Goal: Information Seeking & Learning: Learn about a topic

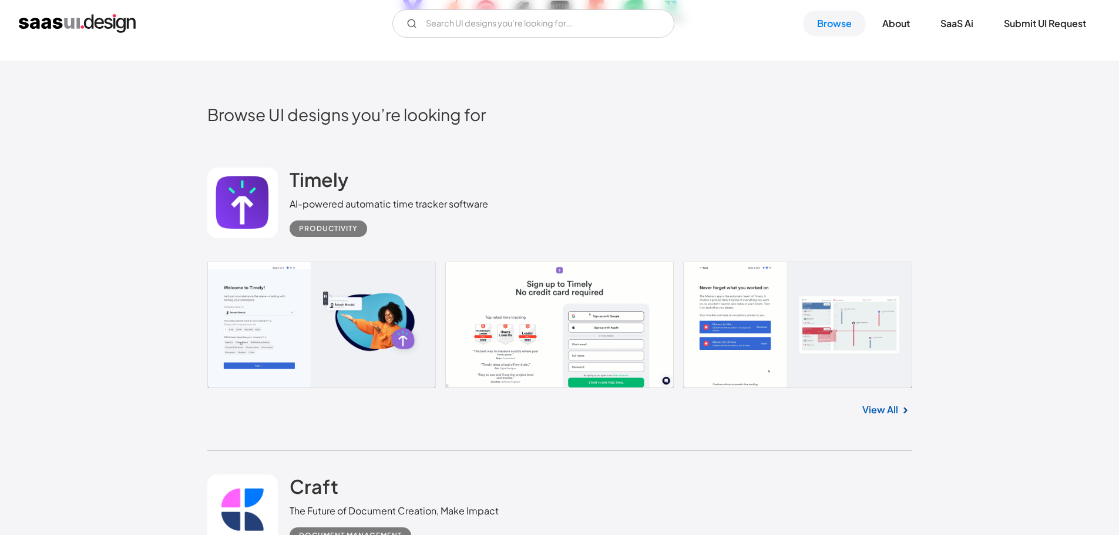
scroll to position [256, 0]
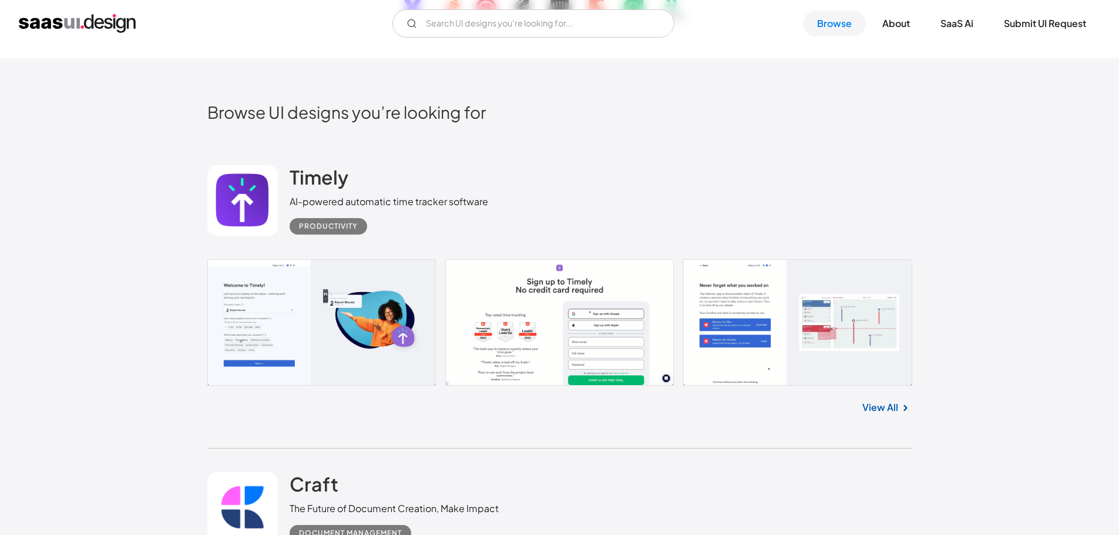
click at [890, 408] on link "View All" at bounding box center [881, 407] width 36 height 14
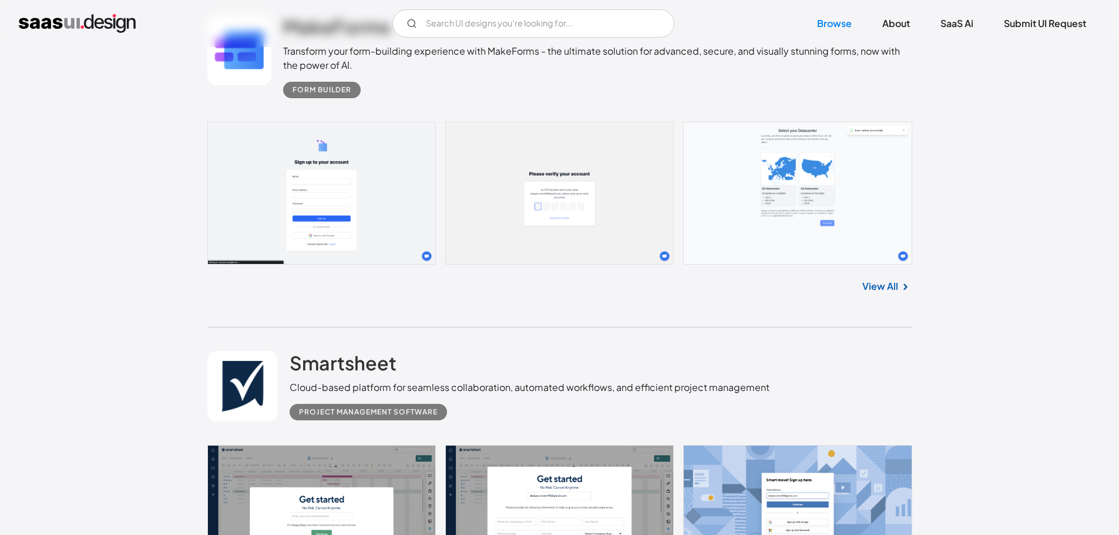
scroll to position [4289, 0]
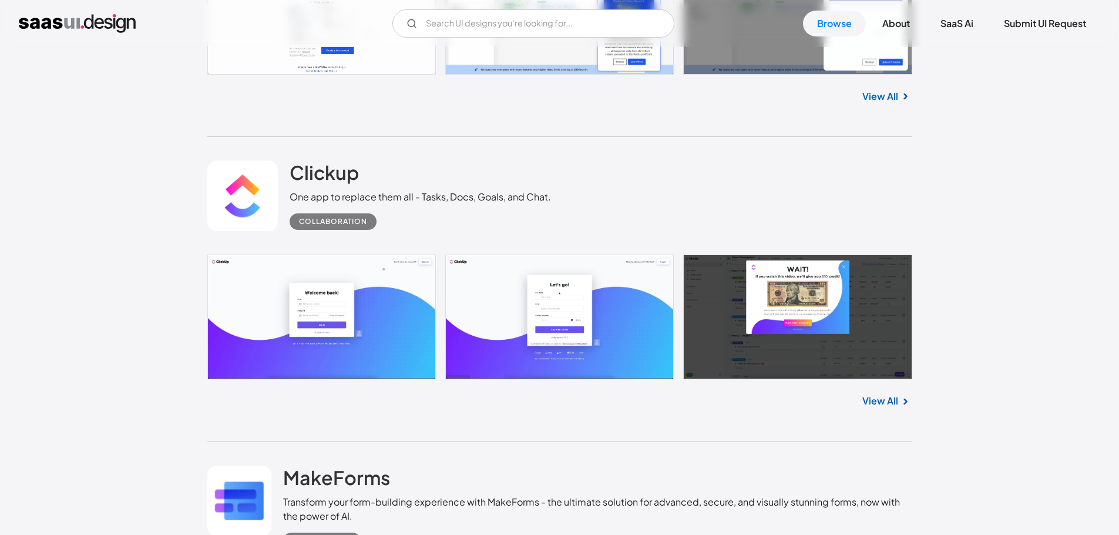
click at [334, 222] on div "Collaboration" at bounding box center [333, 221] width 68 height 14
click at [351, 368] on link at bounding box center [559, 316] width 705 height 124
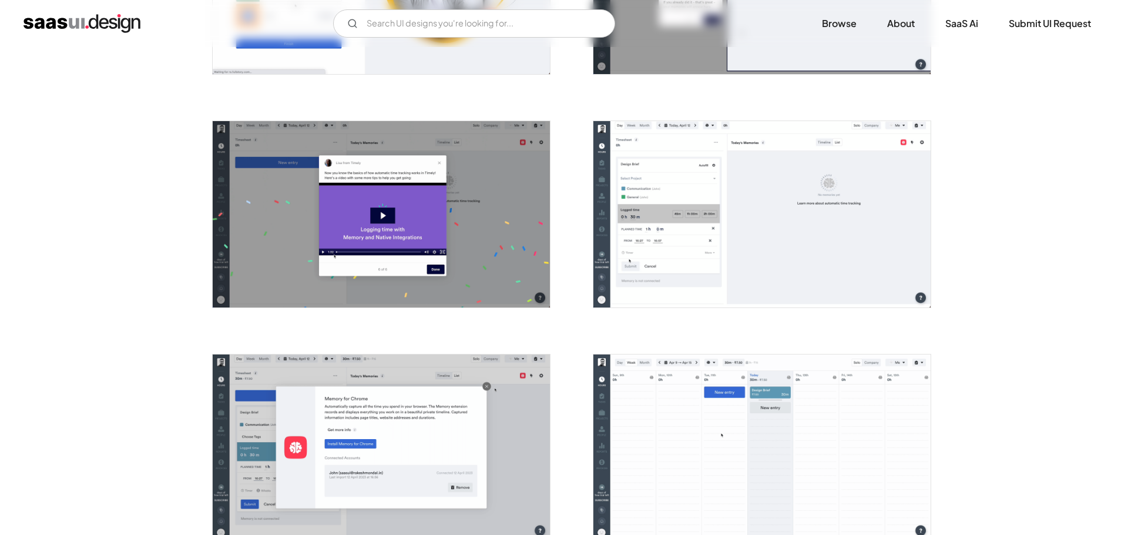
scroll to position [1088, 0]
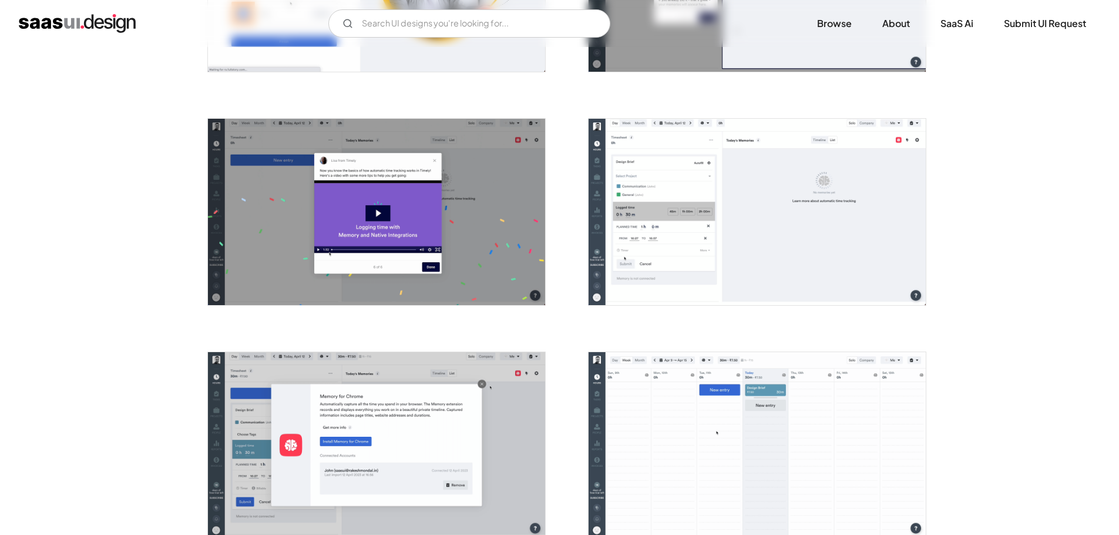
click at [671, 230] on img "open lightbox" at bounding box center [757, 212] width 337 height 186
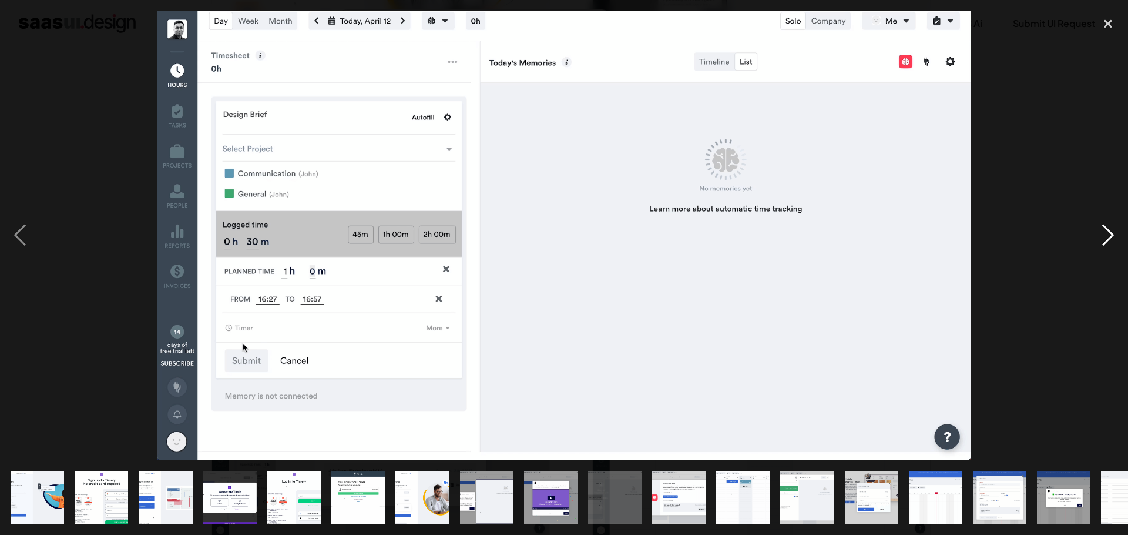
click at [1110, 236] on div "next image" at bounding box center [1108, 235] width 40 height 449
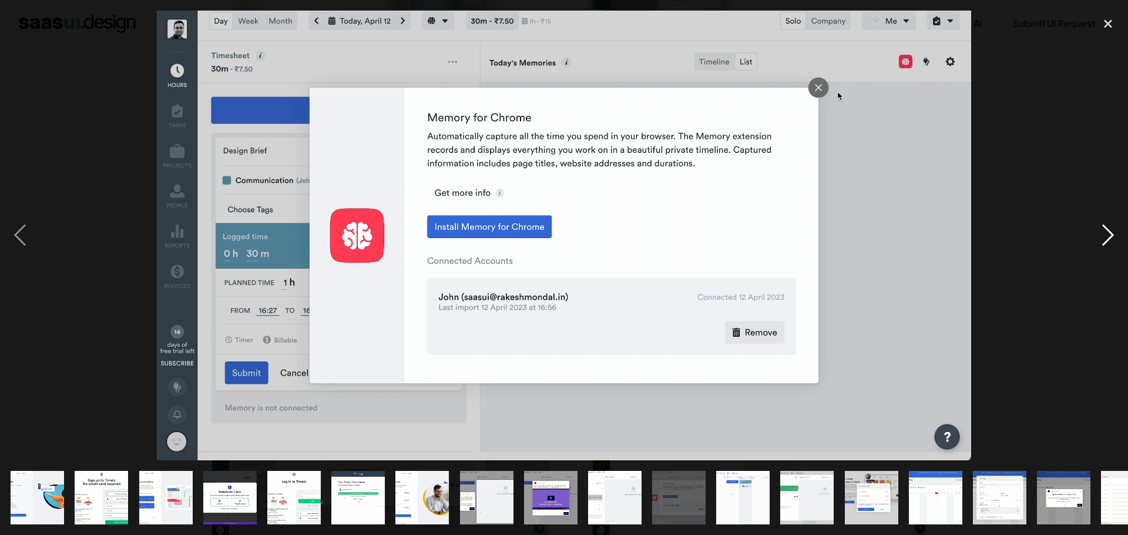
click at [1110, 235] on div "next image" at bounding box center [1108, 235] width 40 height 449
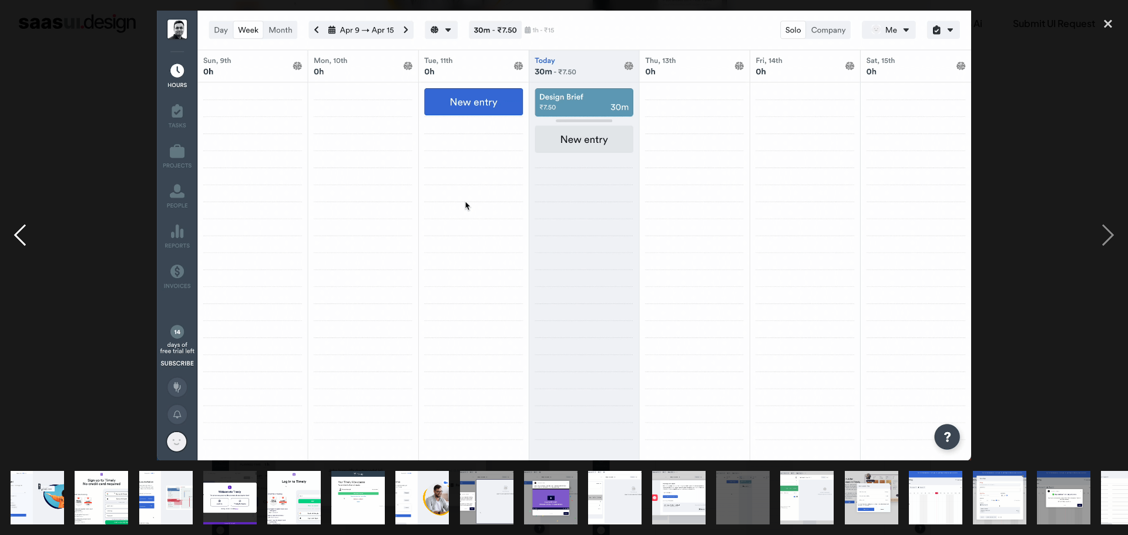
click at [15, 232] on div "previous image" at bounding box center [20, 235] width 40 height 449
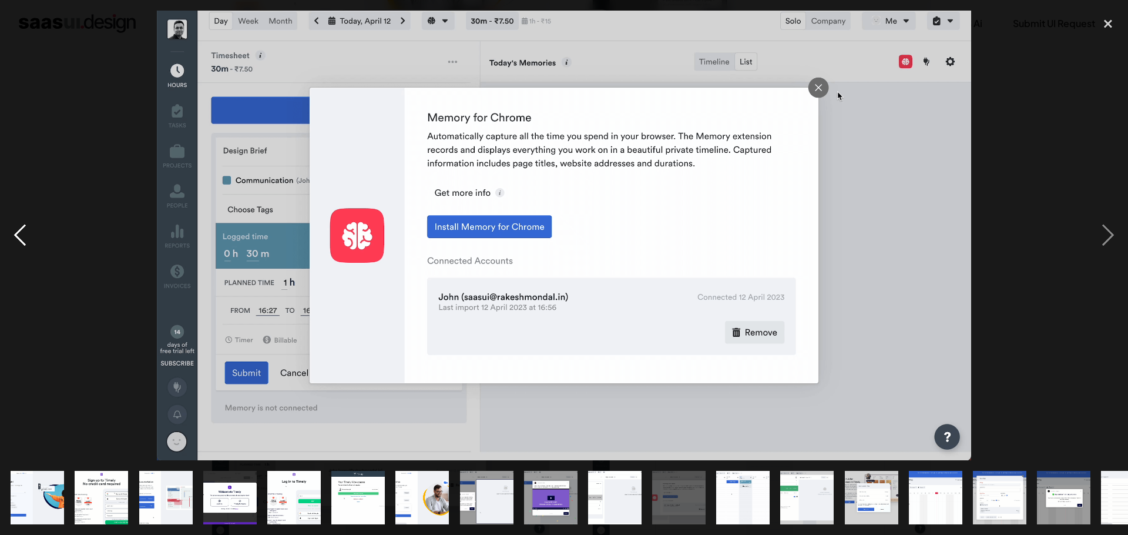
click at [15, 232] on div "previous image" at bounding box center [20, 235] width 40 height 449
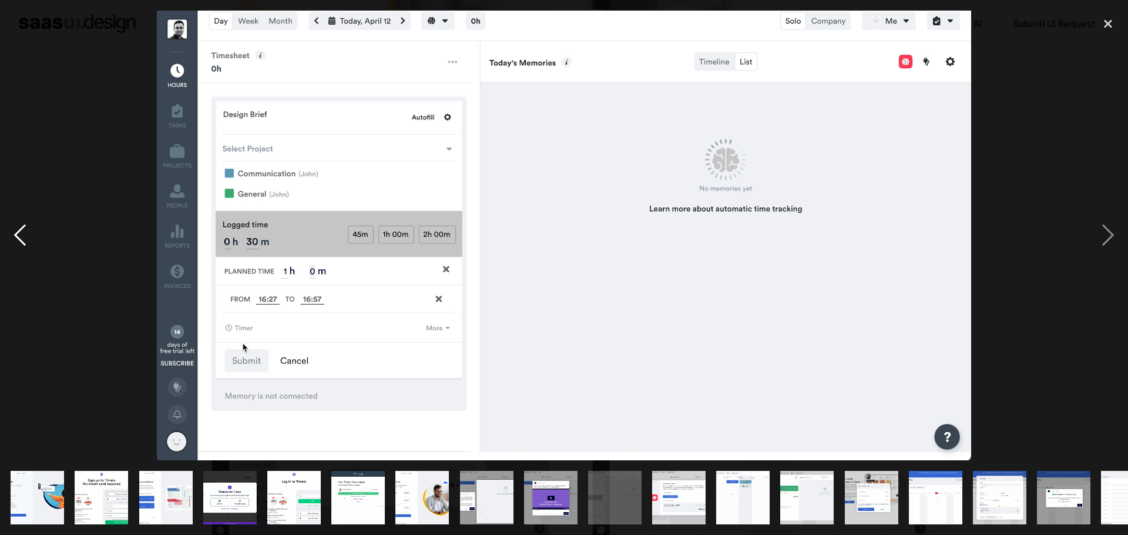
click at [16, 233] on div "previous image" at bounding box center [20, 235] width 40 height 449
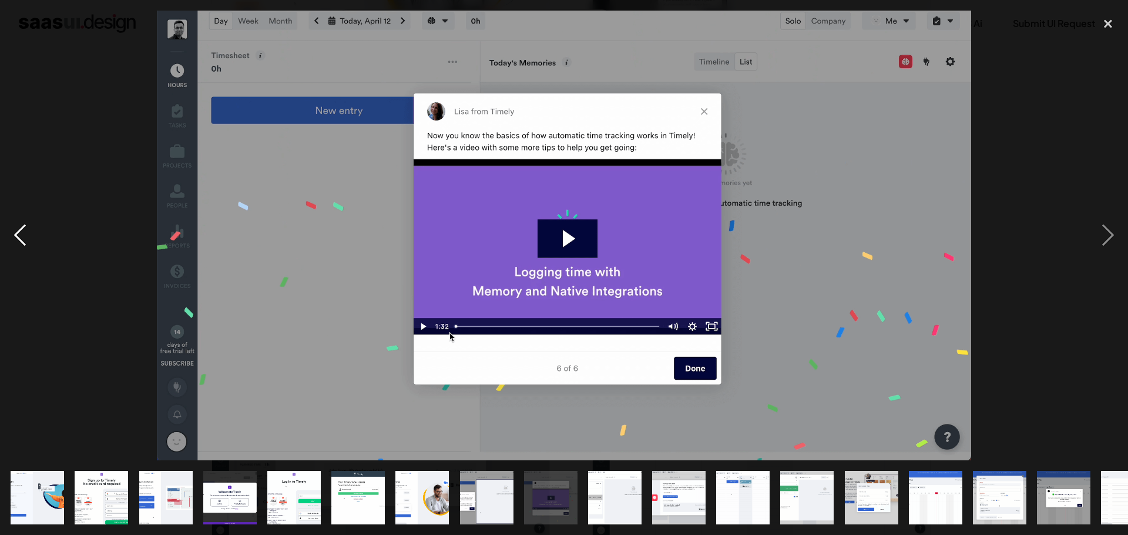
click at [16, 232] on div "previous image" at bounding box center [20, 235] width 40 height 449
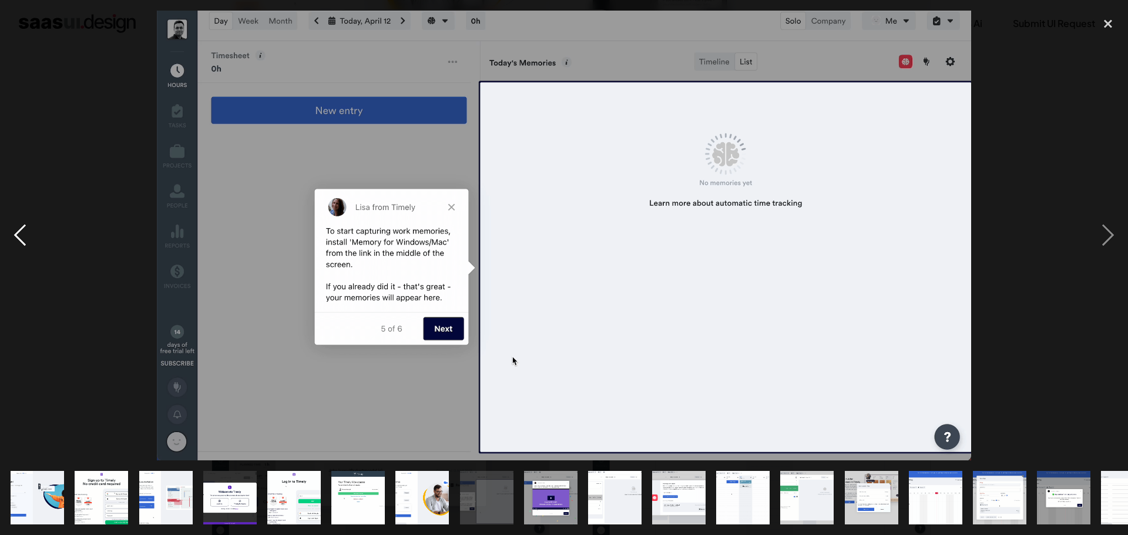
click at [16, 232] on div "previous image" at bounding box center [20, 235] width 40 height 449
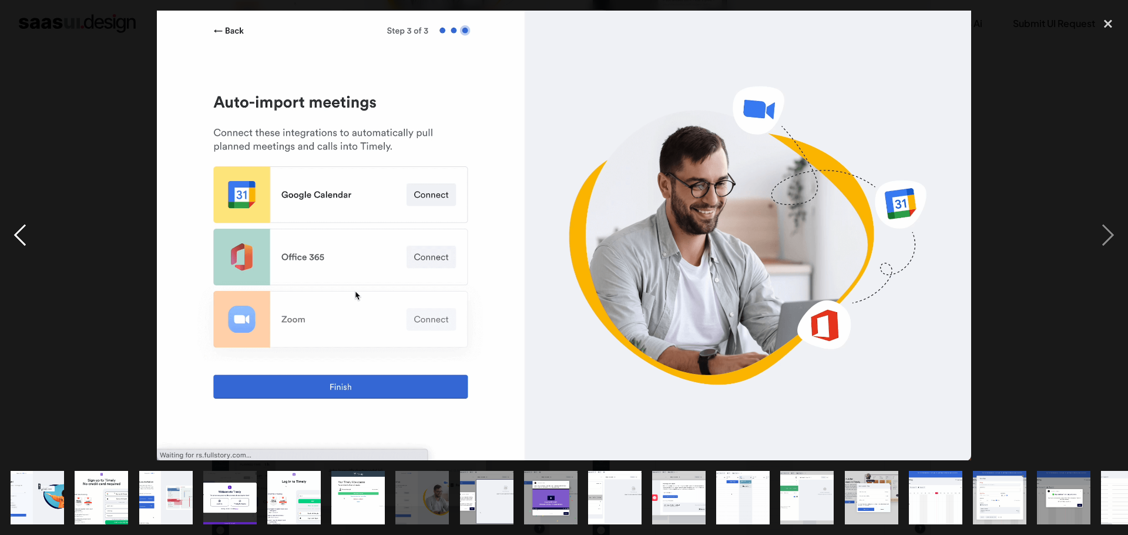
click at [16, 232] on div "previous image" at bounding box center [20, 235] width 40 height 449
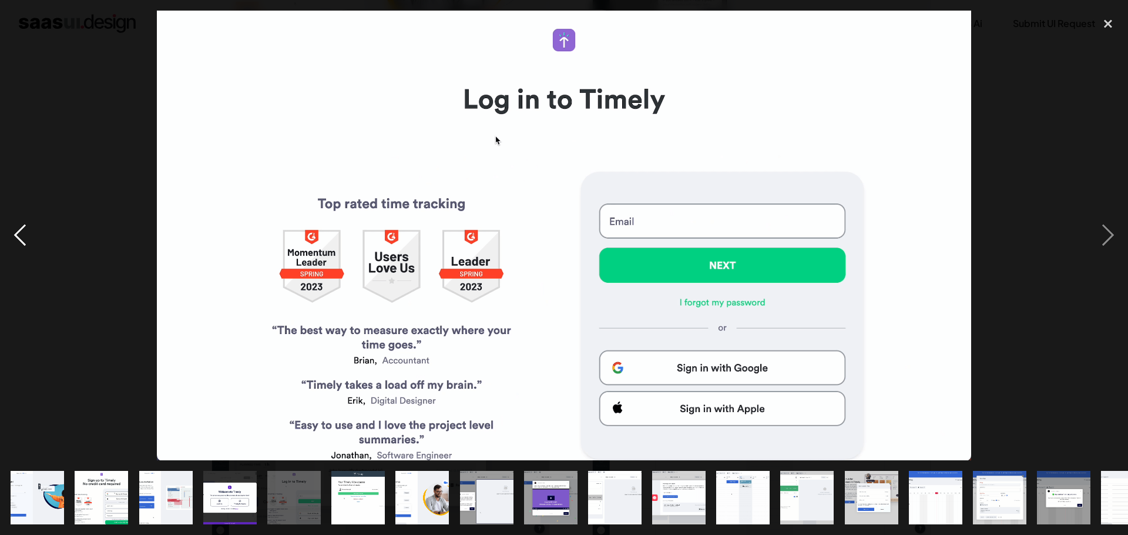
click at [16, 232] on div "previous image" at bounding box center [20, 235] width 40 height 449
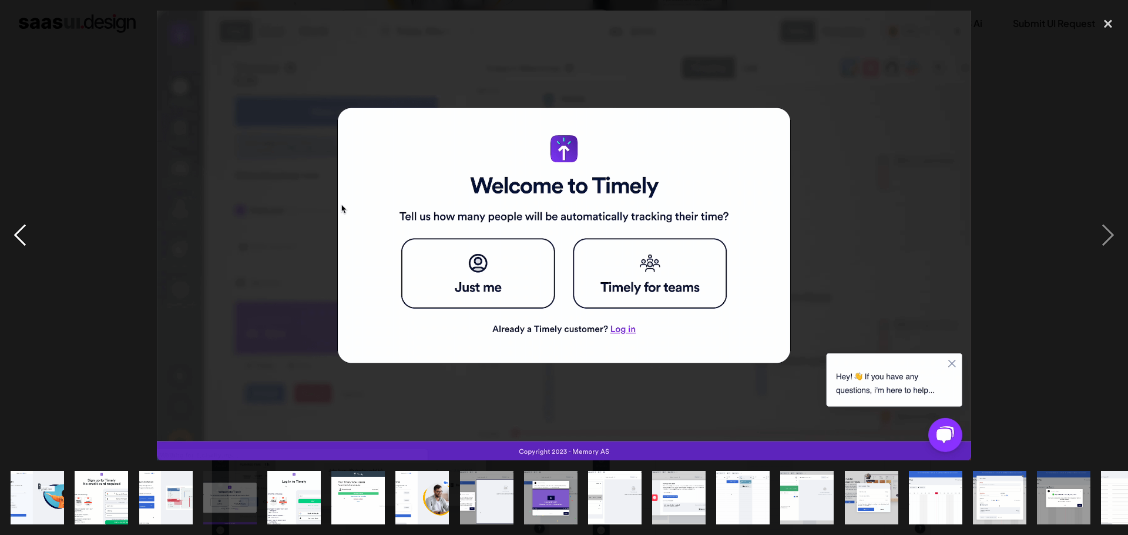
click at [16, 232] on div "previous image" at bounding box center [20, 235] width 40 height 449
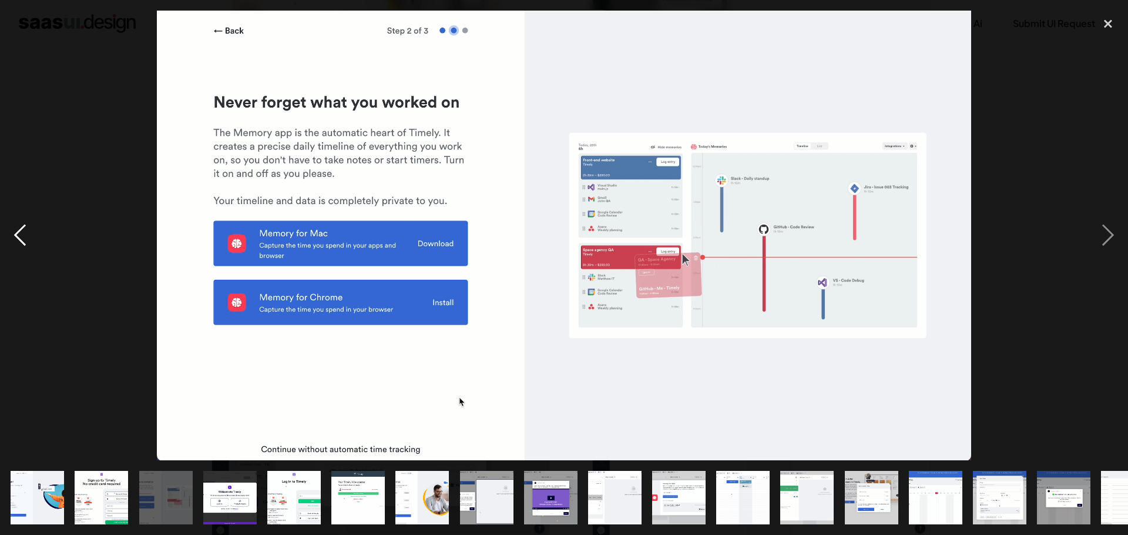
click at [17, 233] on div "previous image" at bounding box center [20, 235] width 40 height 449
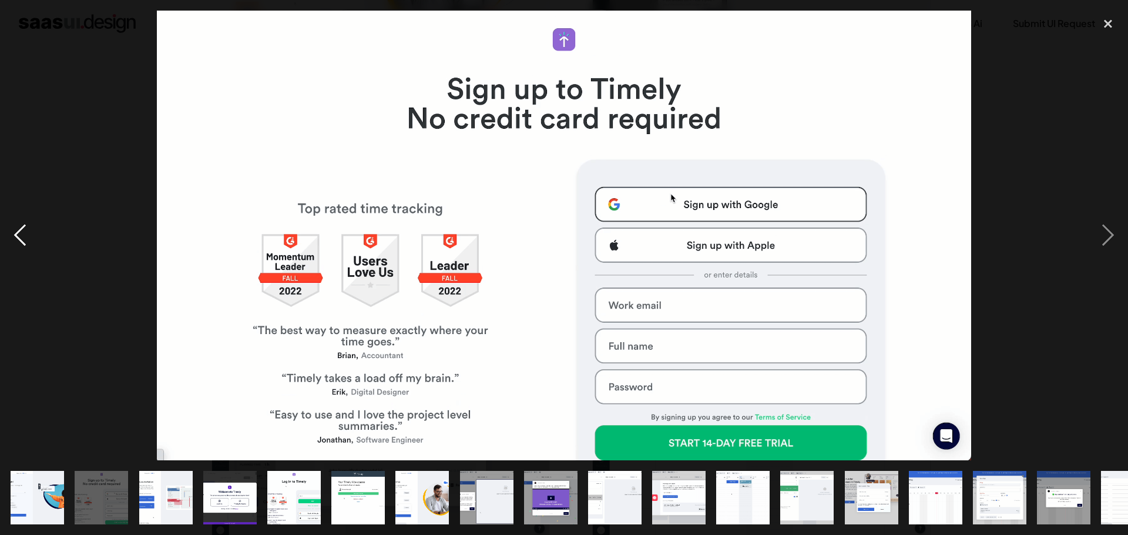
click at [17, 233] on div "previous image" at bounding box center [20, 235] width 40 height 449
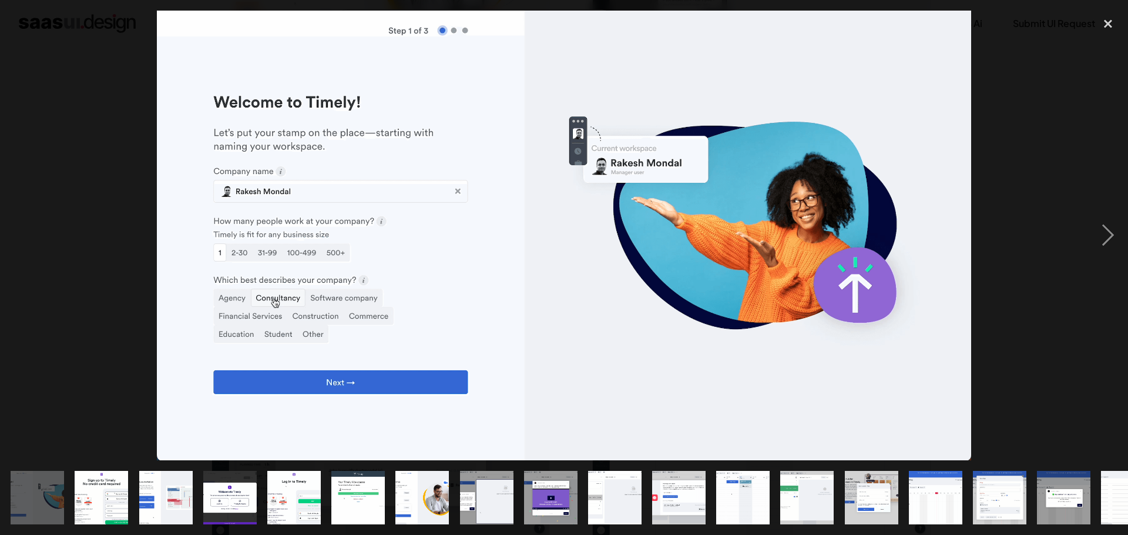
click at [17, 233] on div "previous image" at bounding box center [20, 235] width 40 height 449
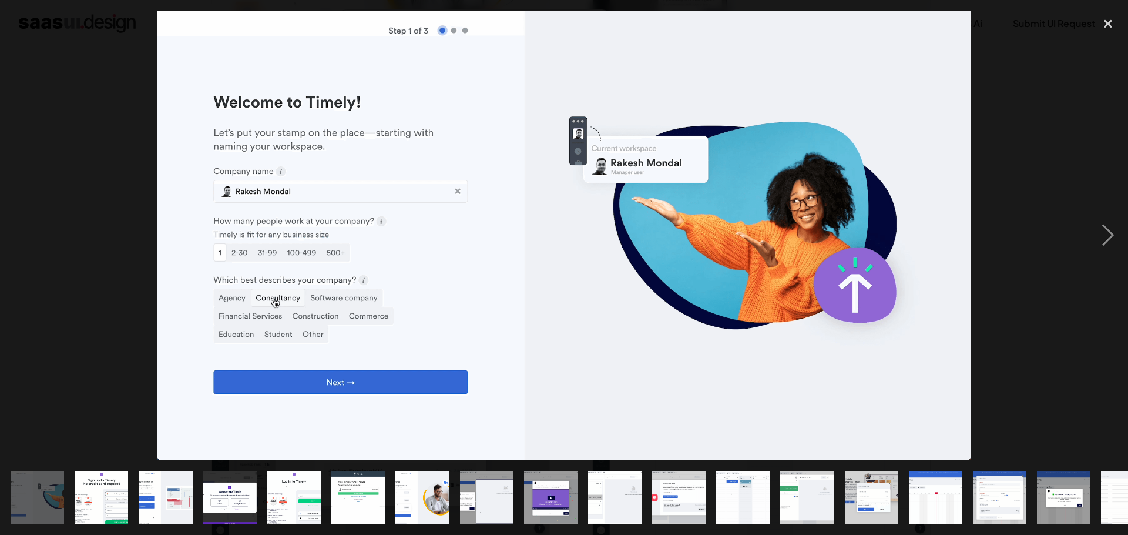
drag, startPoint x: 14, startPoint y: 232, endPoint x: 20, endPoint y: 233, distance: 6.0
click at [14, 233] on div "previous image" at bounding box center [20, 235] width 40 height 449
click at [1110, 236] on div "next image" at bounding box center [1108, 235] width 40 height 449
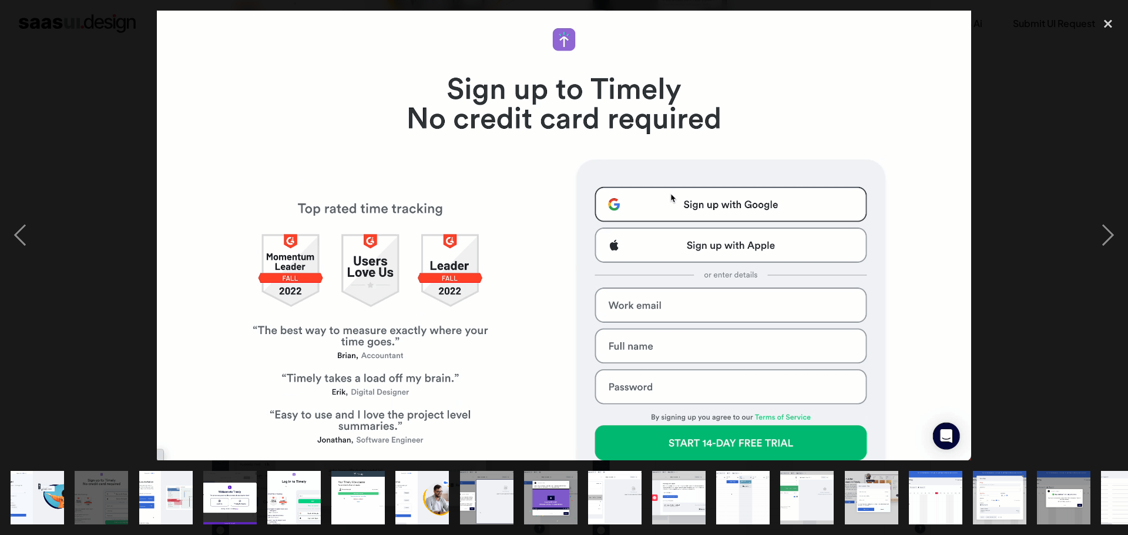
click at [1084, 399] on div at bounding box center [564, 235] width 1128 height 449
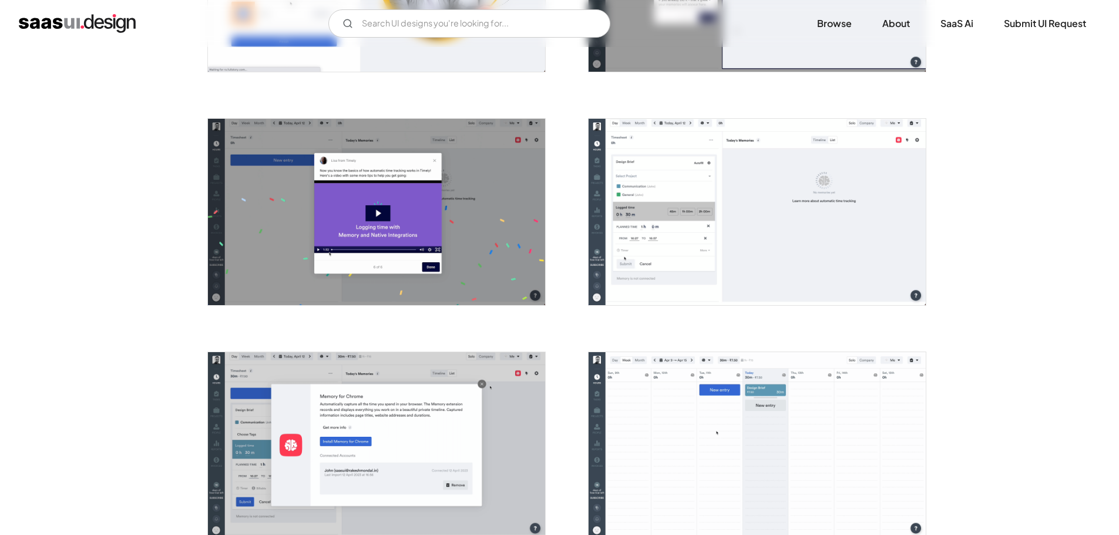
click at [240, 264] on img "open lightbox" at bounding box center [376, 212] width 337 height 186
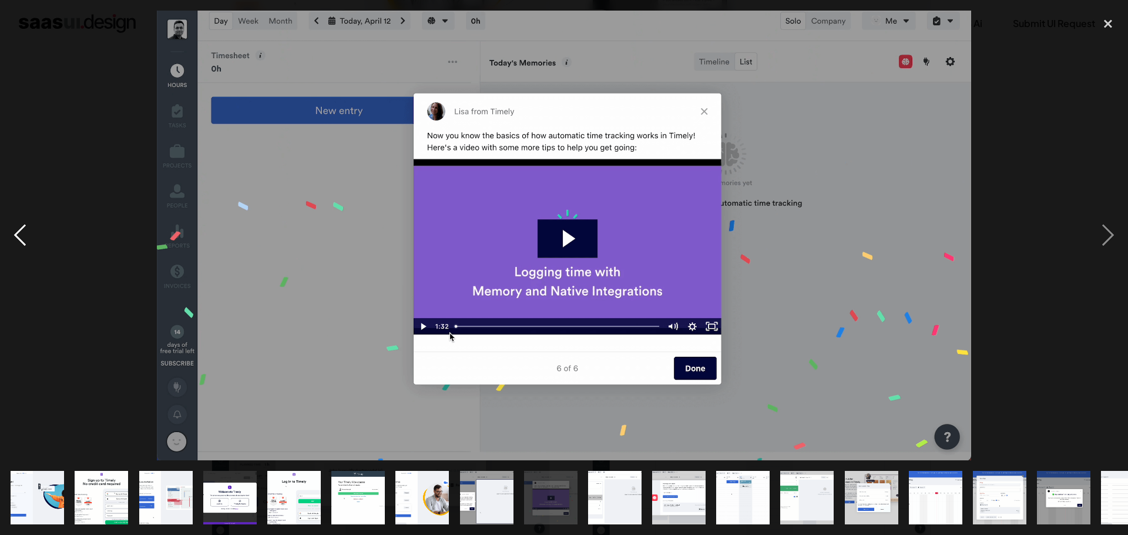
click at [20, 237] on div "previous image" at bounding box center [20, 235] width 40 height 449
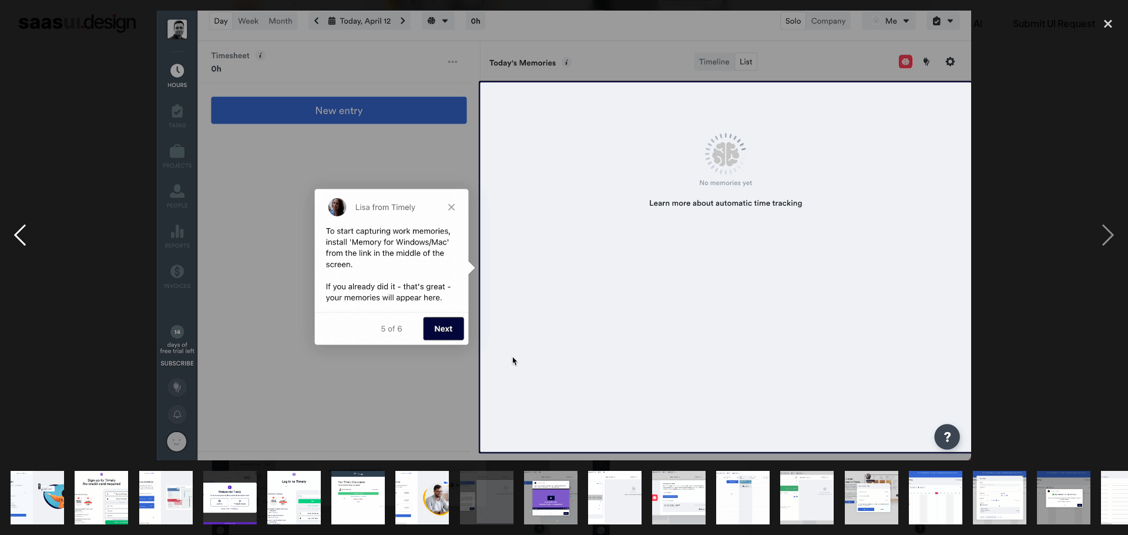
click at [21, 237] on div "previous image" at bounding box center [20, 235] width 40 height 449
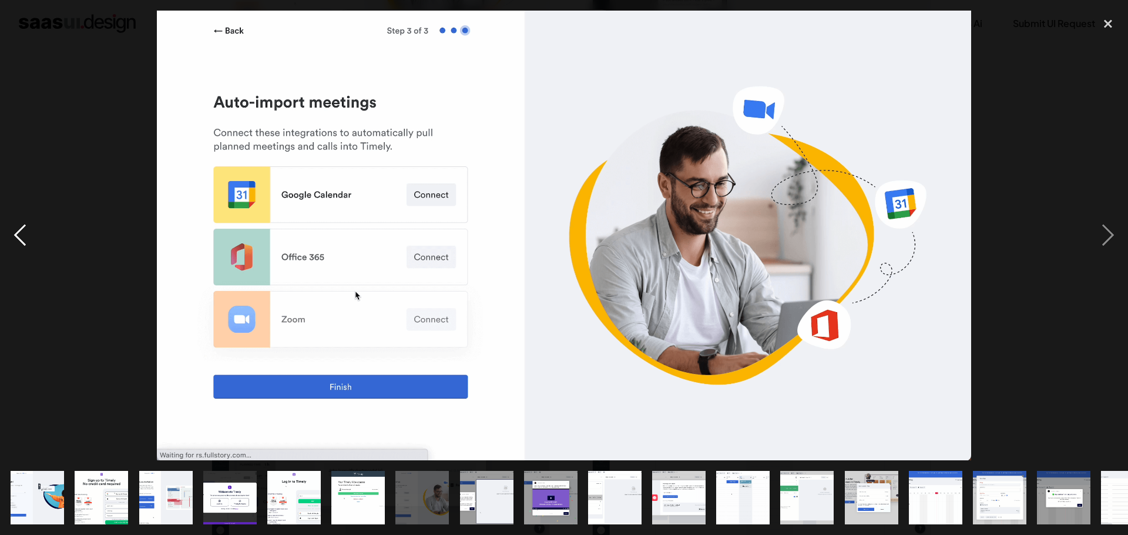
click at [26, 238] on div "previous image" at bounding box center [20, 235] width 40 height 449
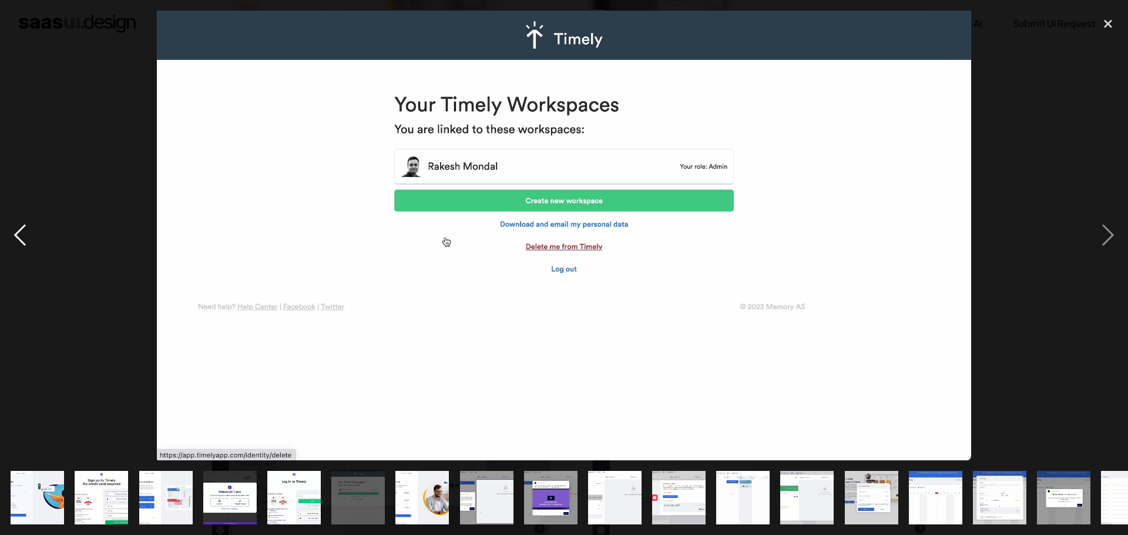
click at [26, 238] on div "previous image" at bounding box center [20, 235] width 40 height 449
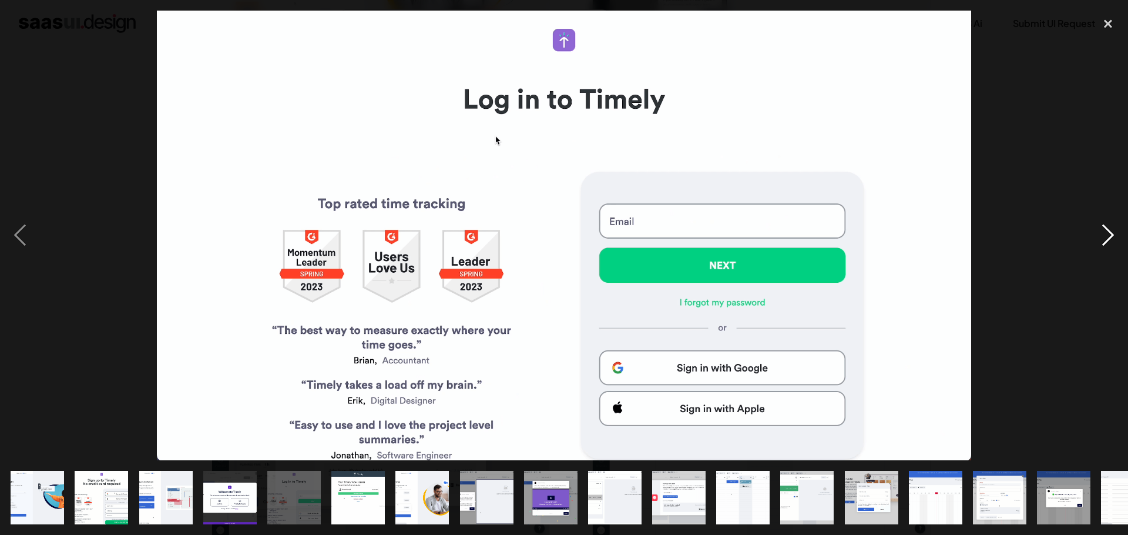
click at [1109, 240] on div "next image" at bounding box center [1108, 235] width 40 height 449
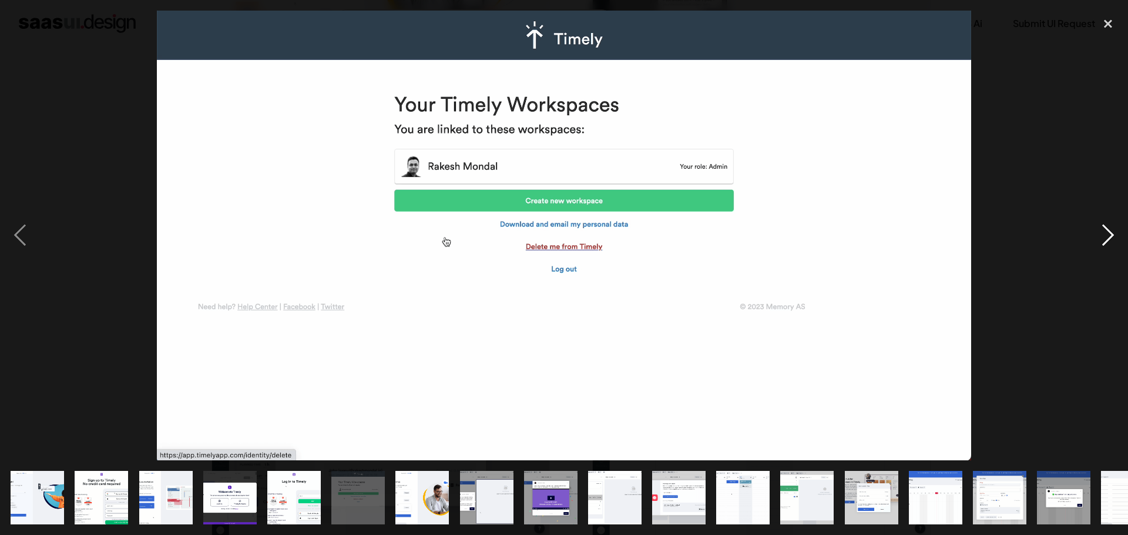
click at [1109, 233] on div "next image" at bounding box center [1108, 235] width 40 height 449
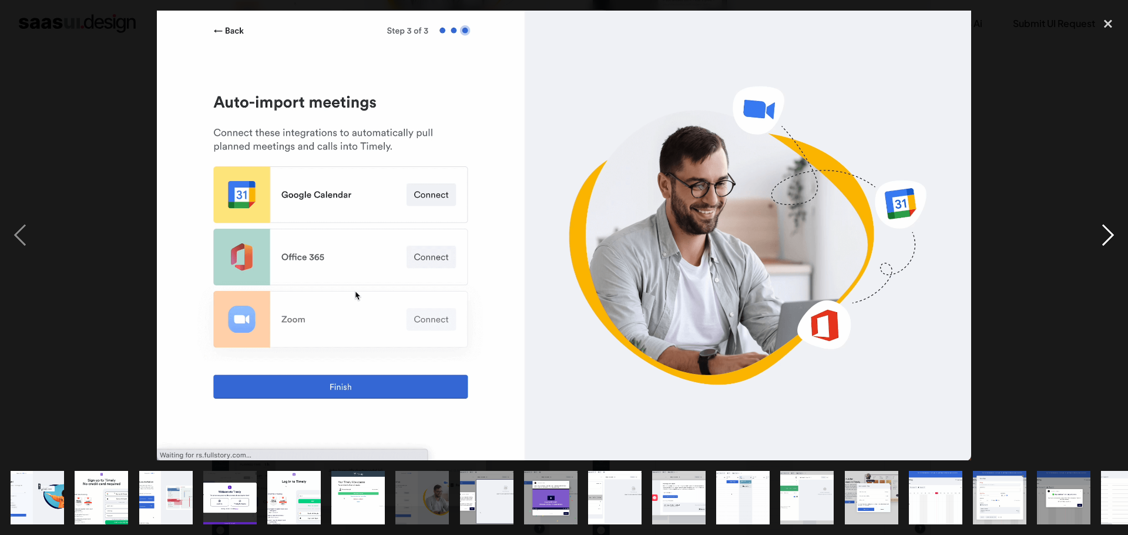
click at [1111, 238] on div "next image" at bounding box center [1108, 235] width 40 height 449
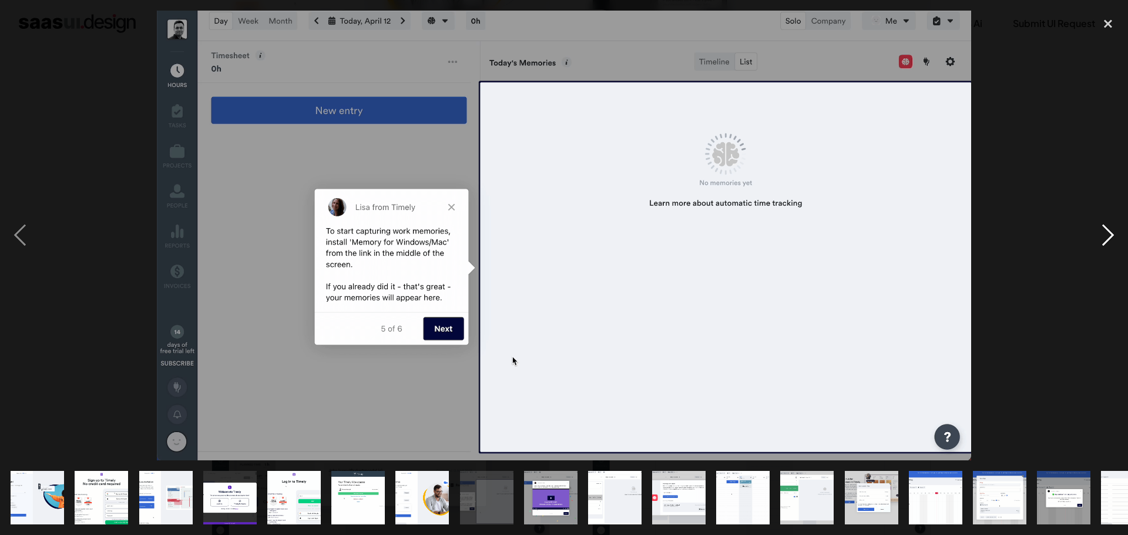
click at [1109, 232] on div "next image" at bounding box center [1108, 235] width 40 height 449
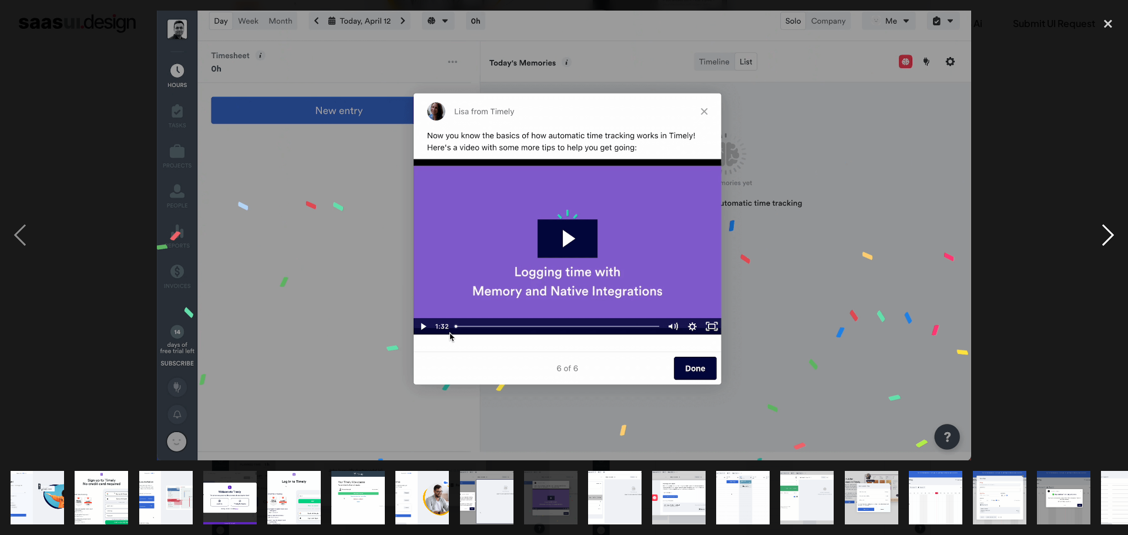
click at [1115, 231] on div "next image" at bounding box center [1108, 235] width 40 height 449
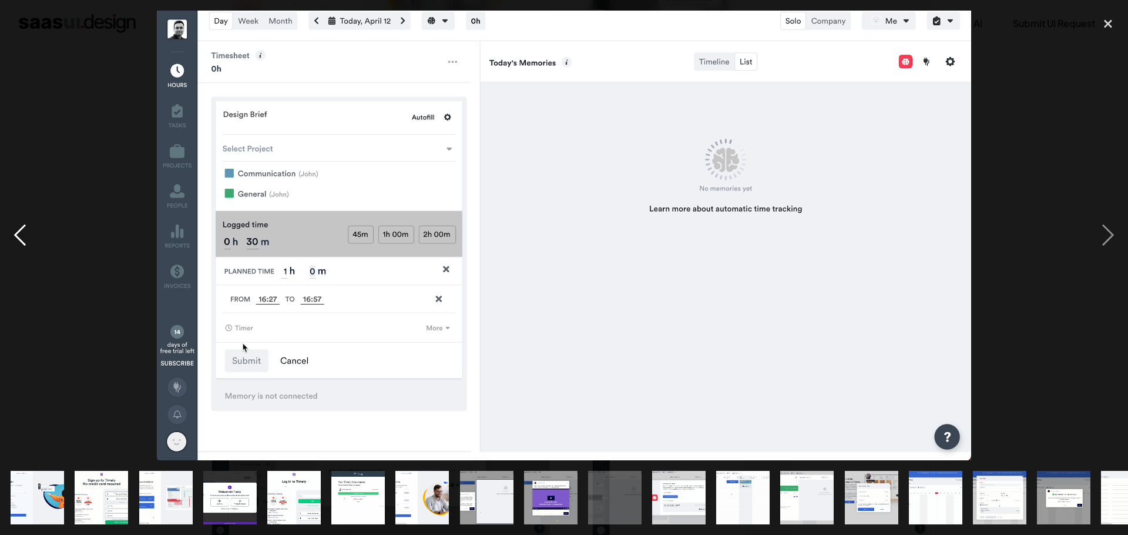
click at [14, 234] on div "previous image" at bounding box center [20, 235] width 40 height 449
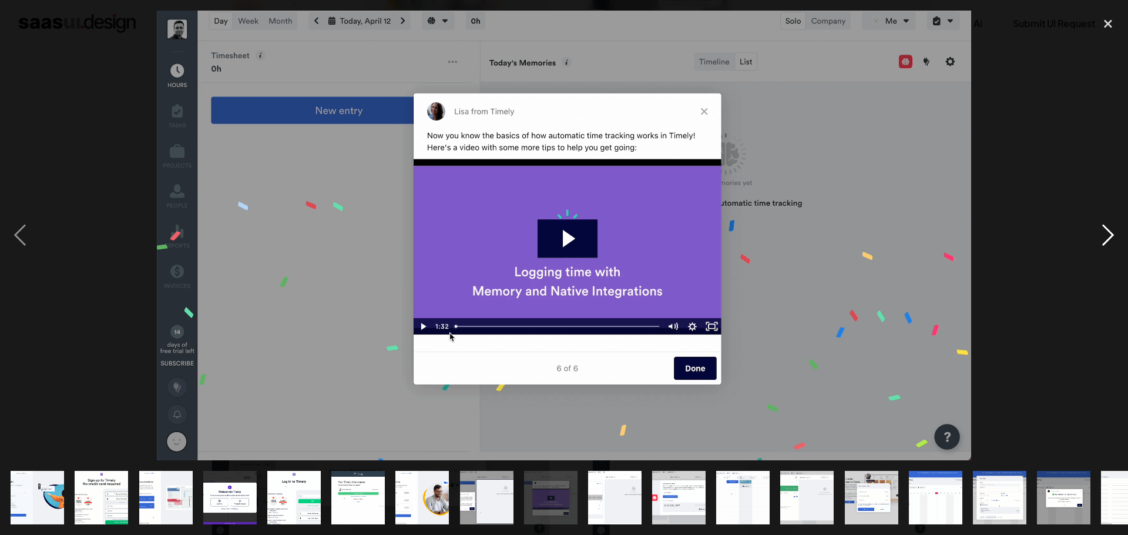
click at [1115, 234] on div "next image" at bounding box center [1108, 235] width 40 height 449
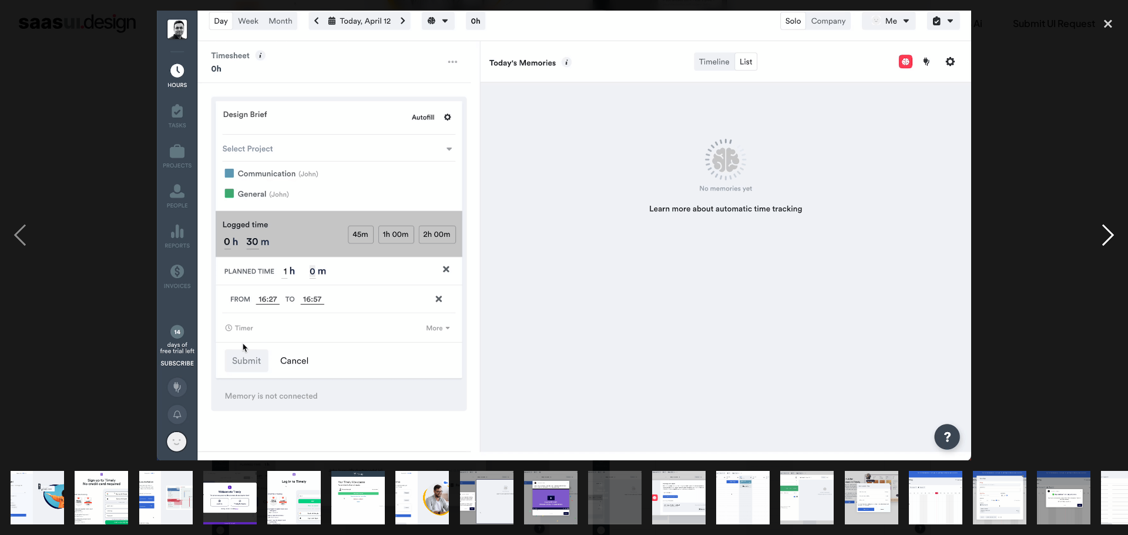
click at [1104, 237] on div "next image" at bounding box center [1108, 235] width 40 height 449
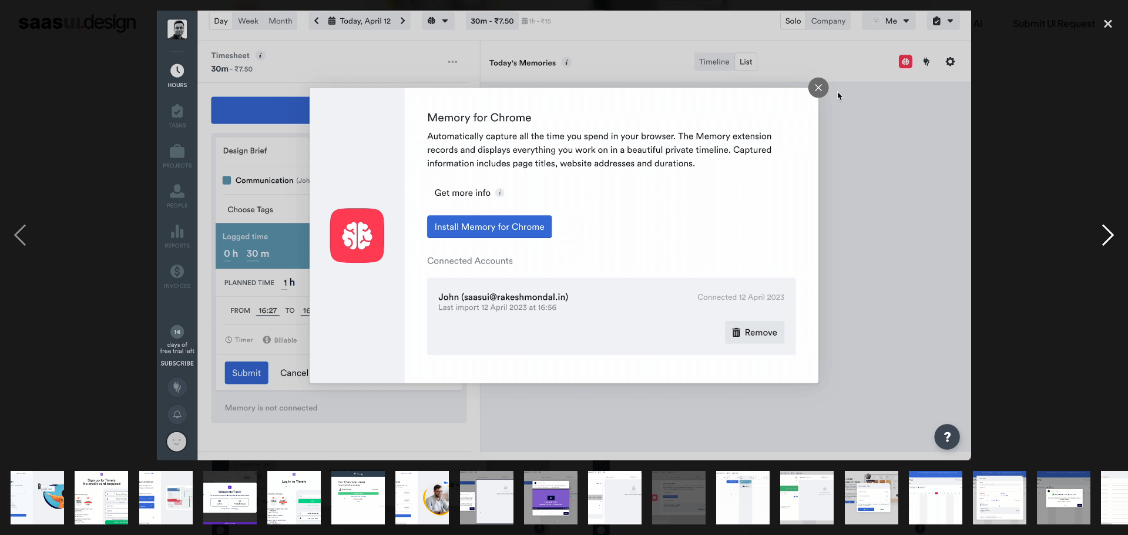
click at [1098, 236] on div "next image" at bounding box center [1108, 235] width 40 height 449
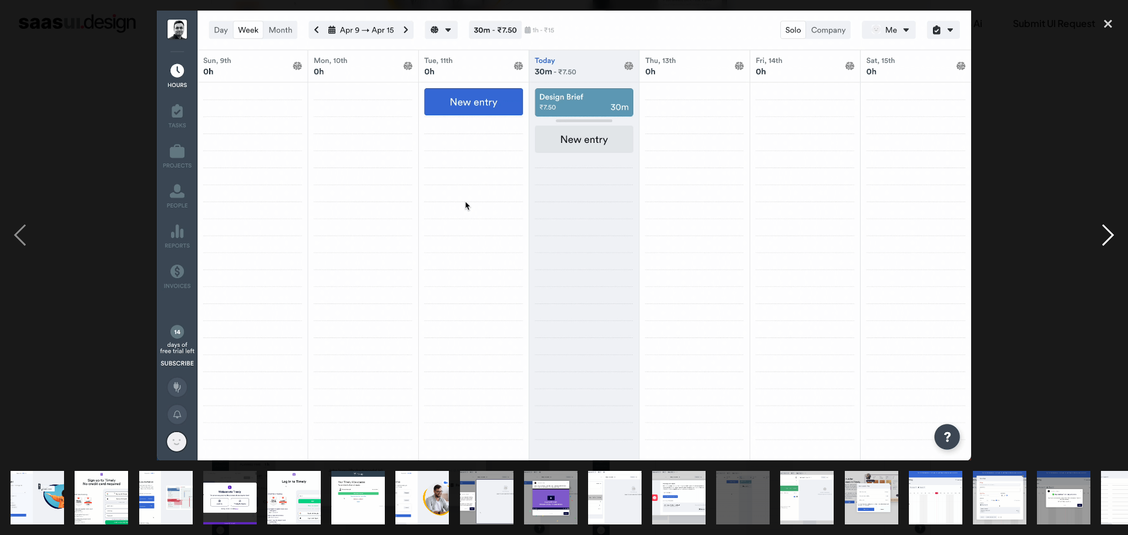
click at [1106, 237] on div "next image" at bounding box center [1108, 235] width 40 height 449
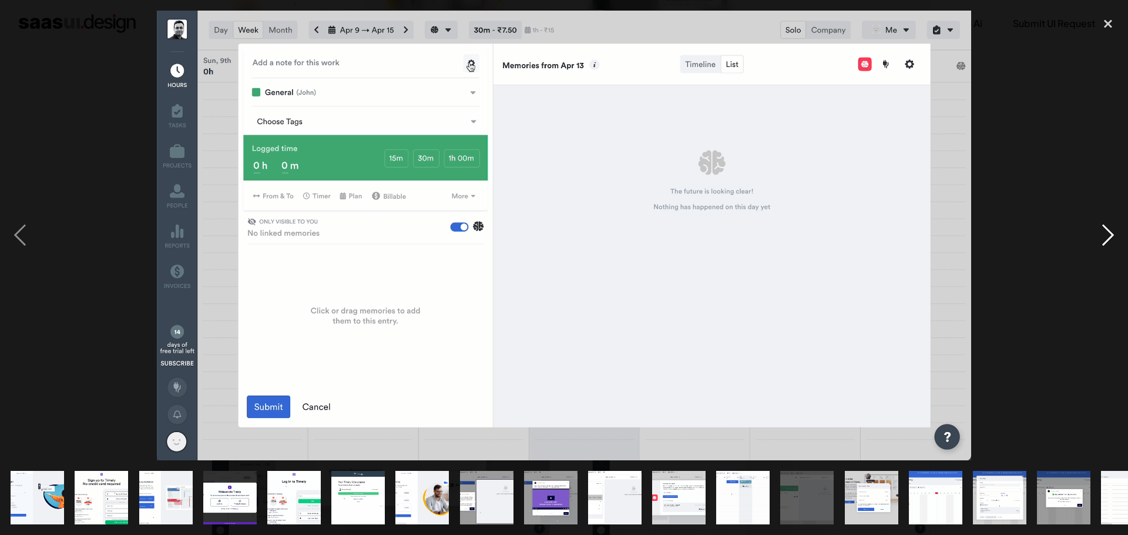
click at [1105, 236] on div "next image" at bounding box center [1108, 235] width 40 height 449
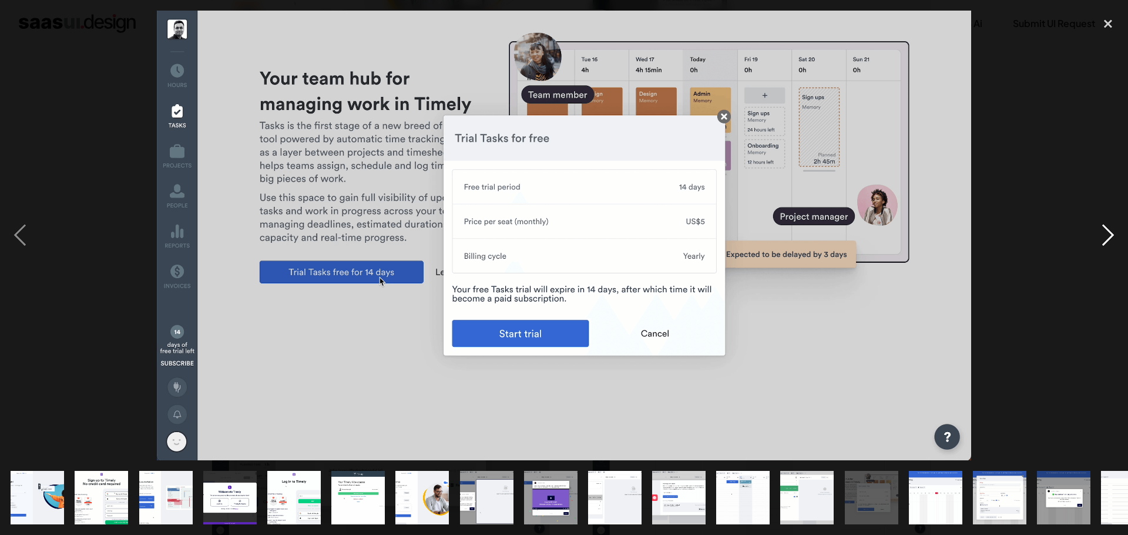
click at [1105, 236] on div "next image" at bounding box center [1108, 235] width 40 height 449
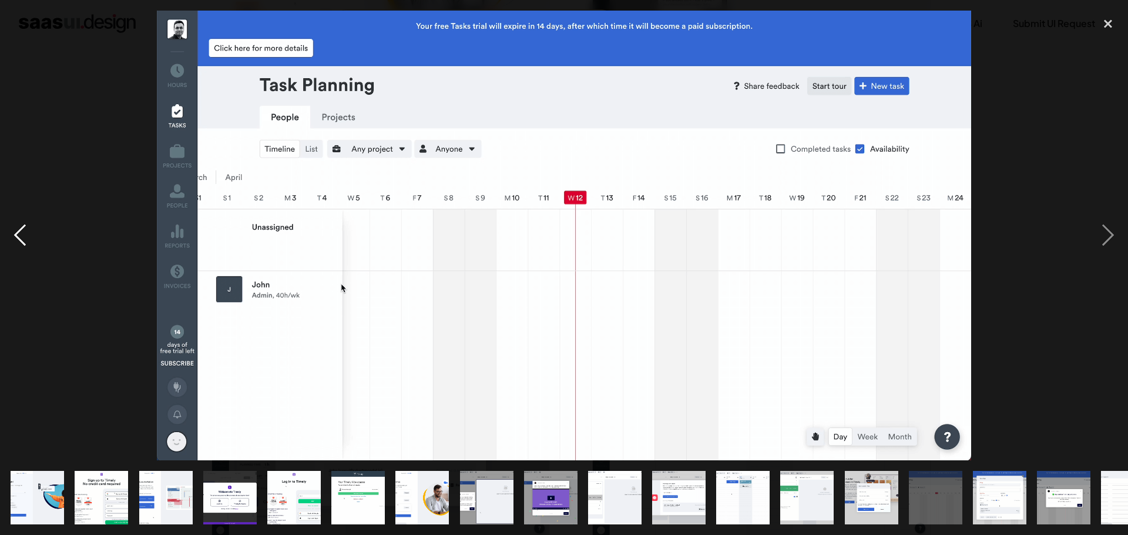
click at [19, 237] on div "previous image" at bounding box center [20, 235] width 40 height 449
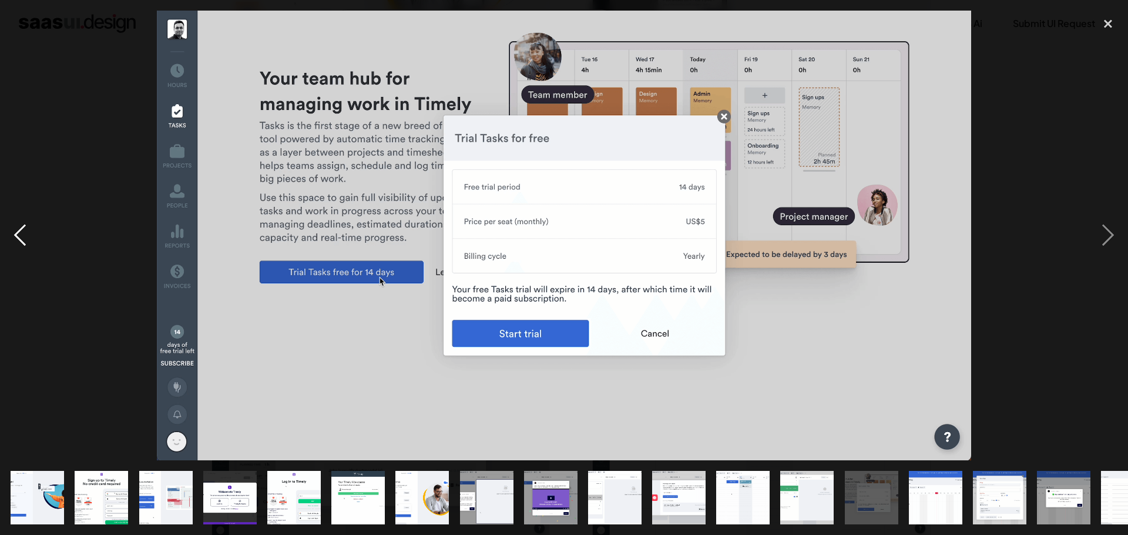
click at [18, 237] on div "previous image" at bounding box center [20, 235] width 40 height 449
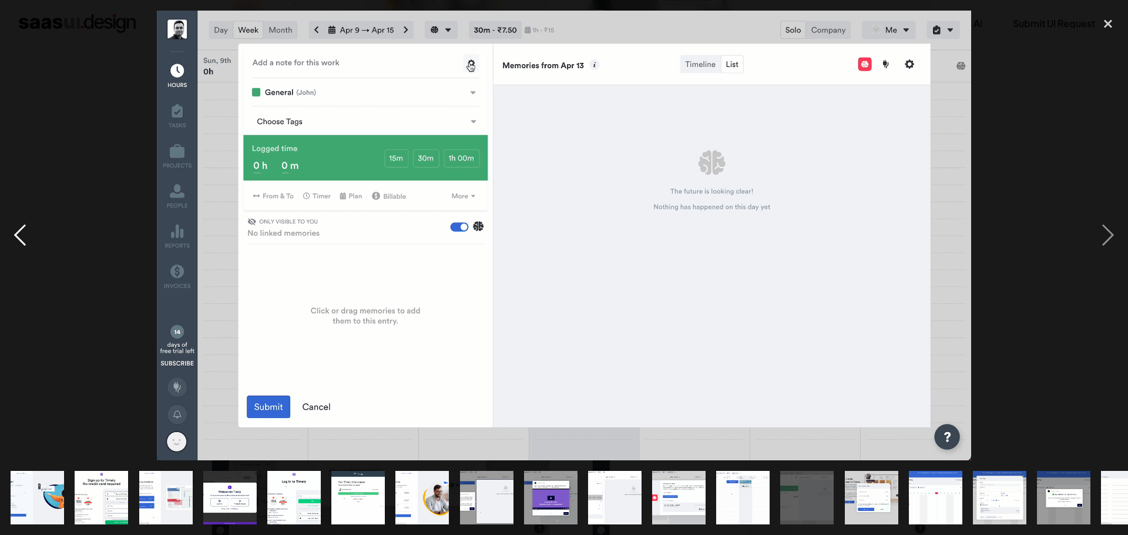
click at [24, 235] on div "previous image" at bounding box center [20, 235] width 40 height 449
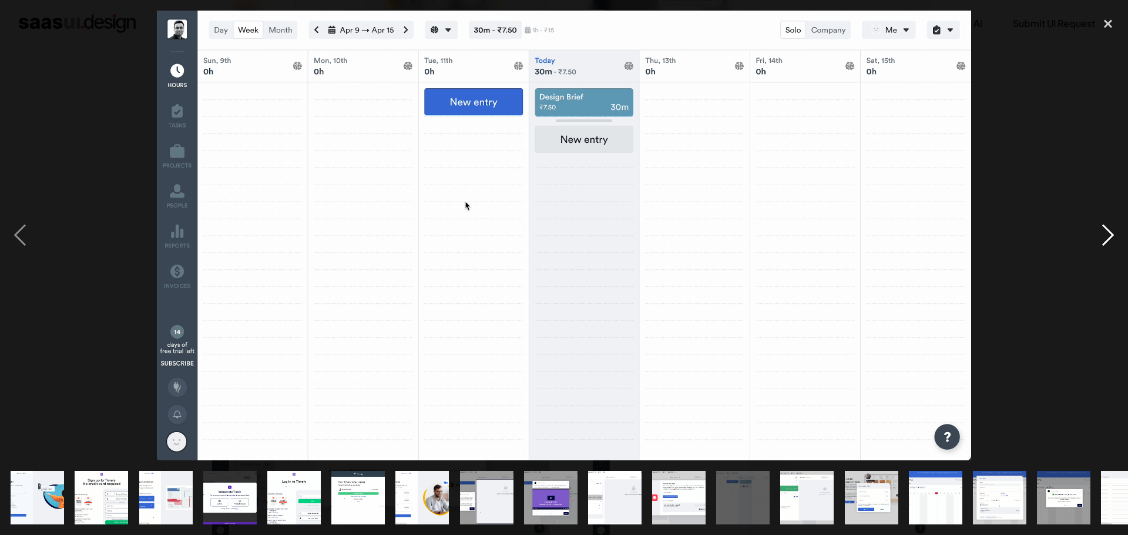
click at [1115, 241] on div "next image" at bounding box center [1108, 235] width 40 height 449
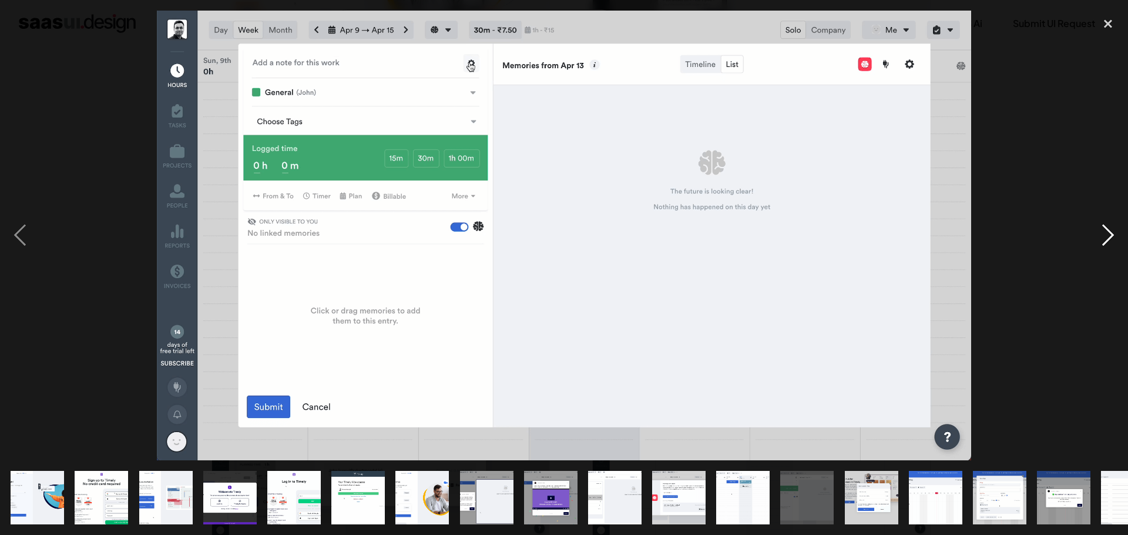
click at [1111, 224] on div "next image" at bounding box center [1108, 235] width 40 height 449
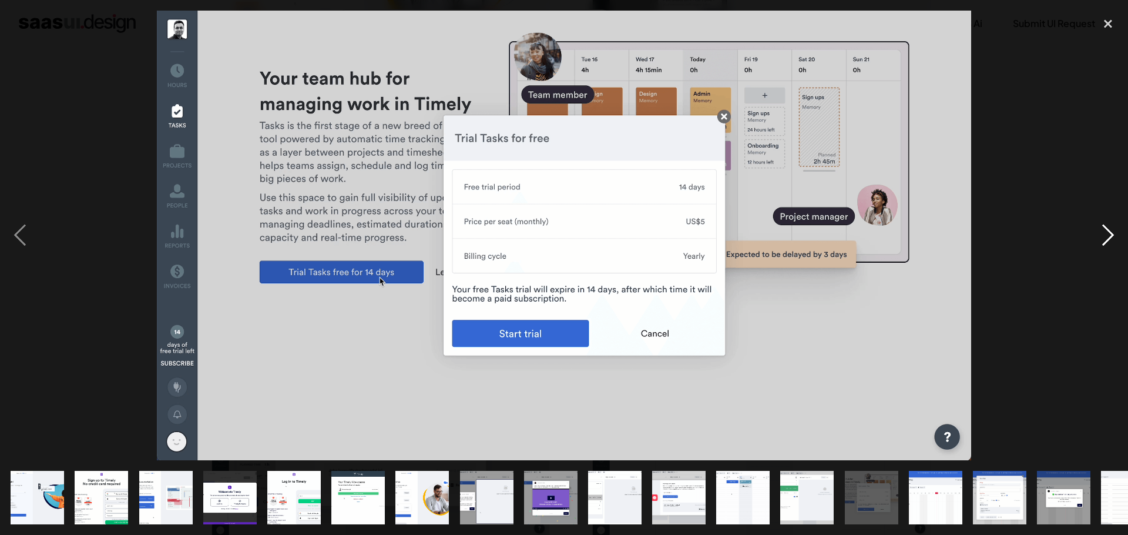
click at [1111, 236] on div "next image" at bounding box center [1108, 235] width 40 height 449
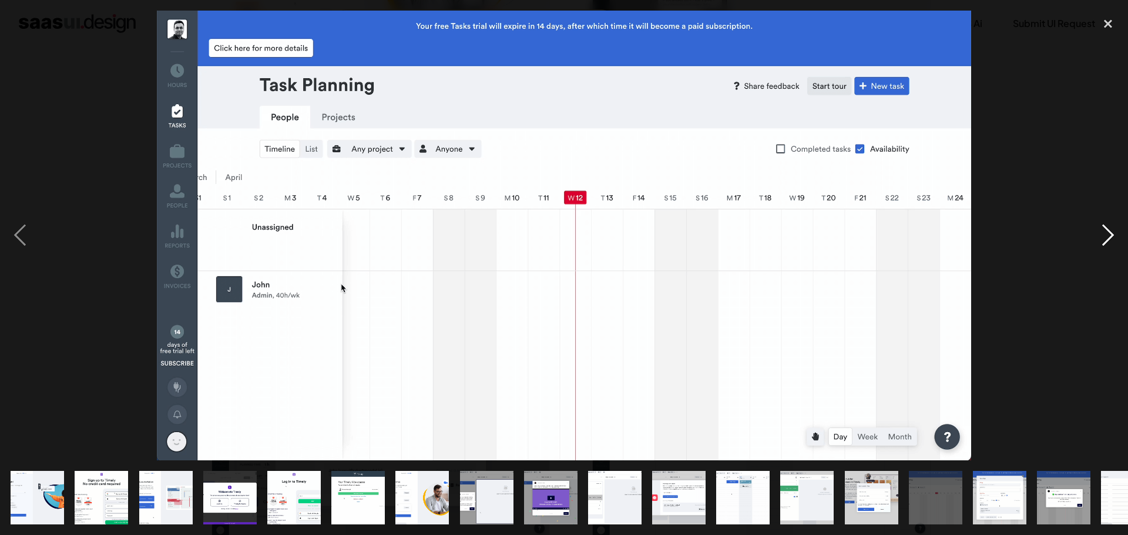
click at [1111, 235] on div "next image" at bounding box center [1108, 235] width 40 height 449
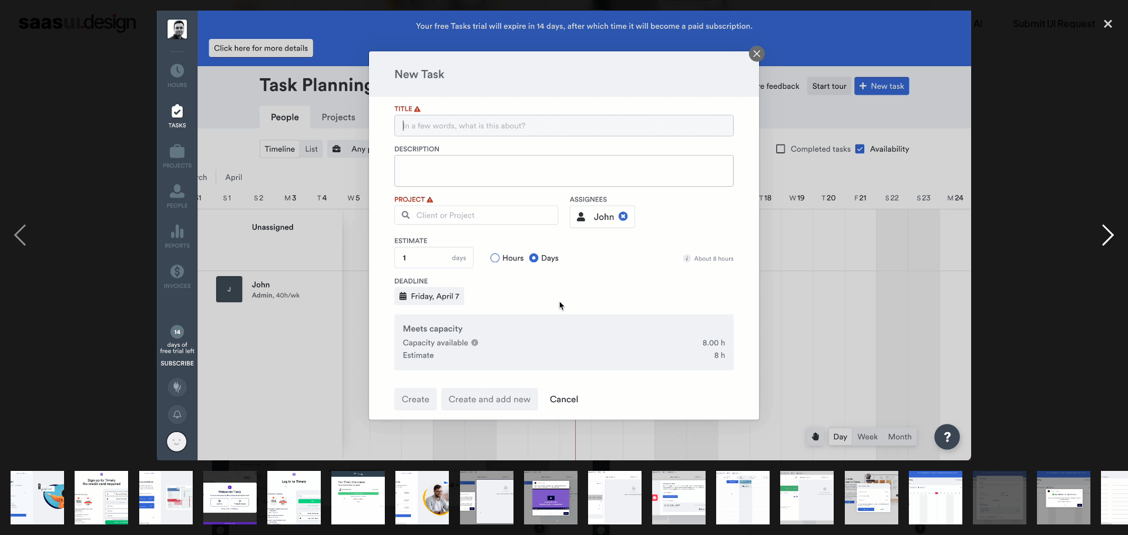
click at [1115, 226] on div "next image" at bounding box center [1108, 235] width 40 height 449
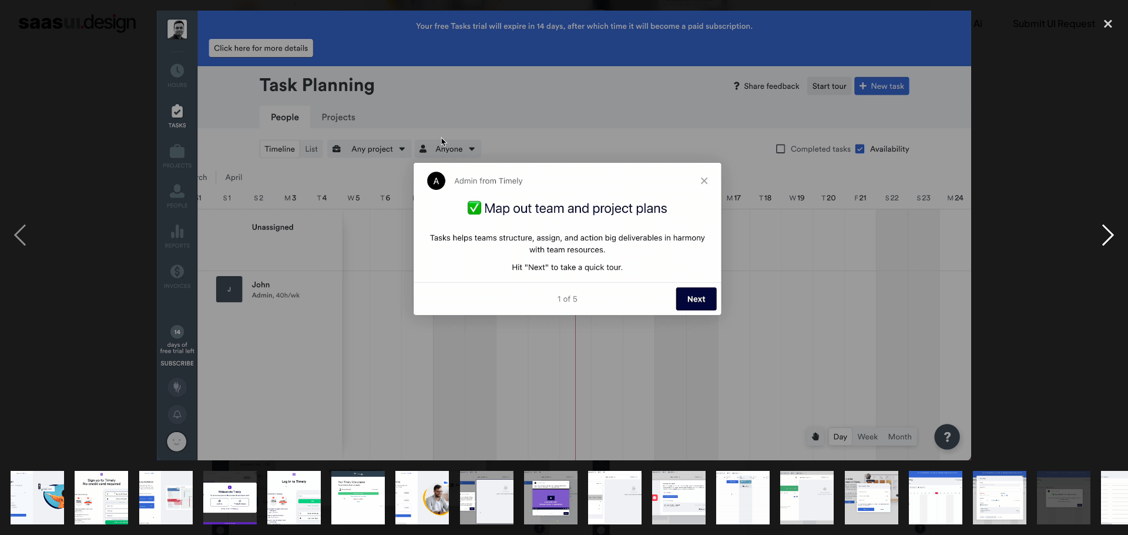
click at [1109, 233] on div "next image" at bounding box center [1108, 235] width 40 height 449
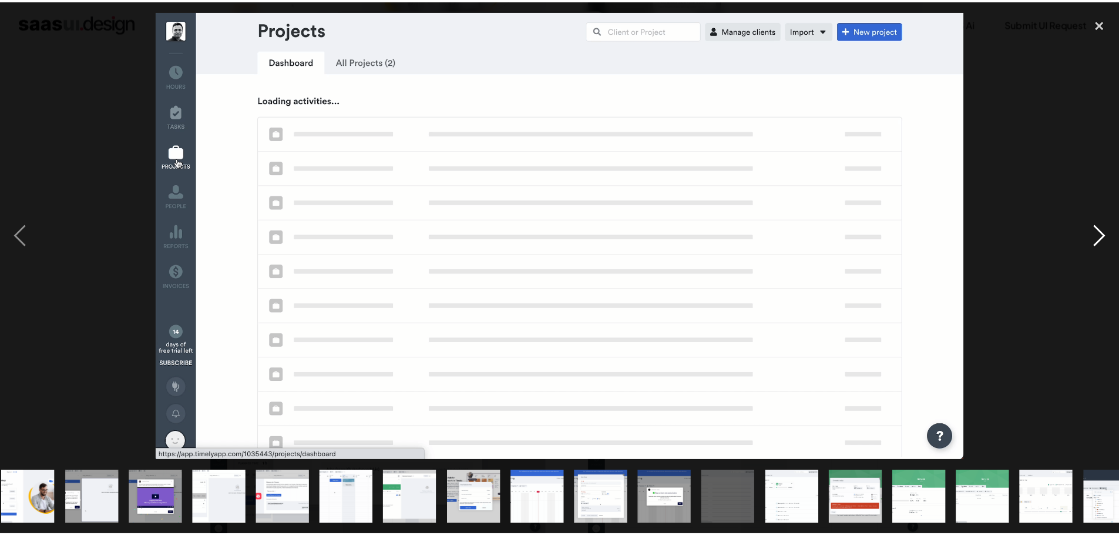
scroll to position [0, 487]
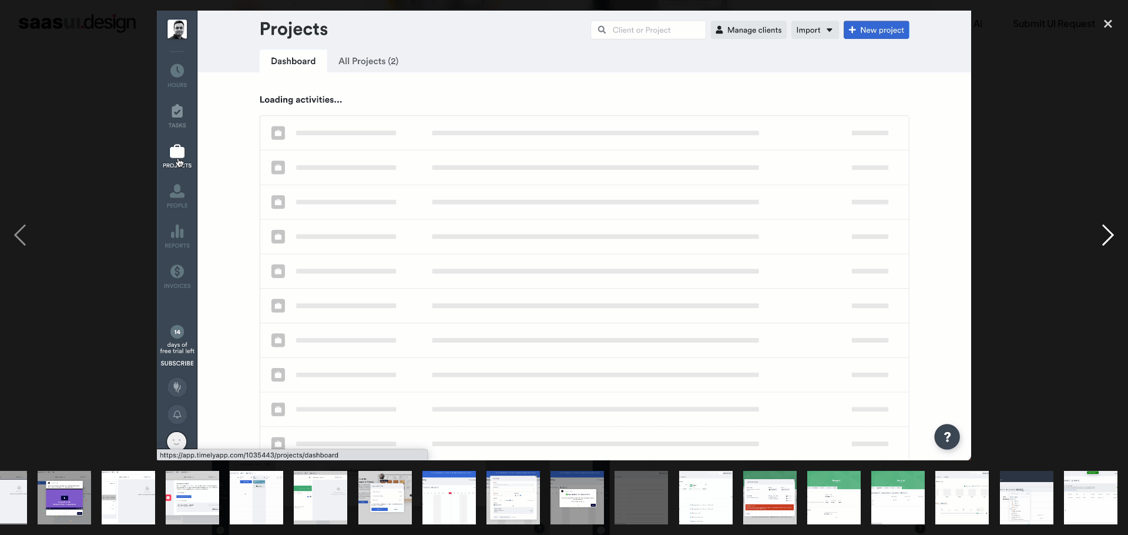
click at [1109, 233] on div "next image" at bounding box center [1108, 235] width 40 height 449
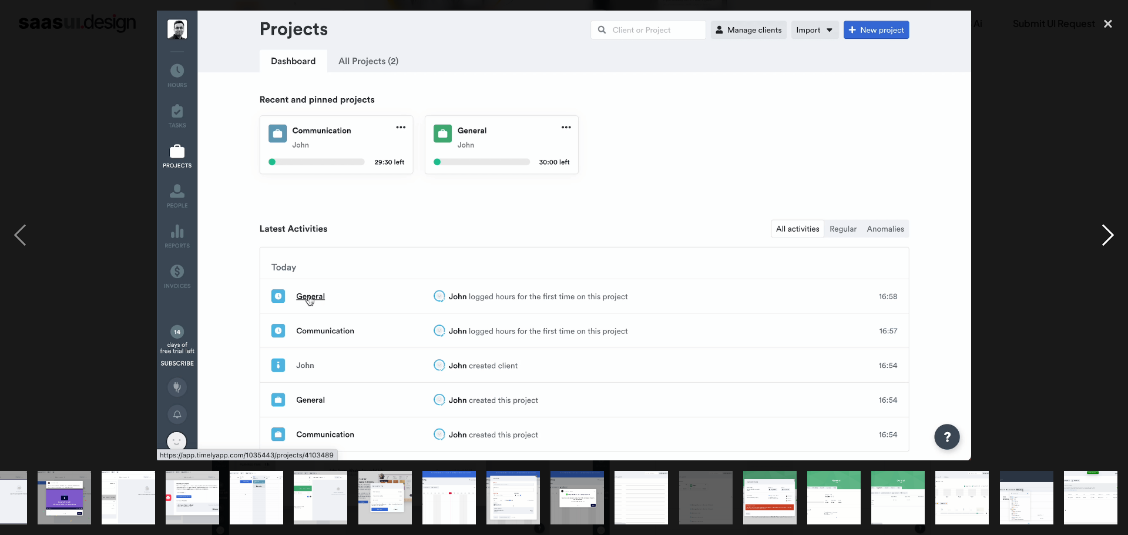
click at [1109, 236] on div "next image" at bounding box center [1108, 235] width 40 height 449
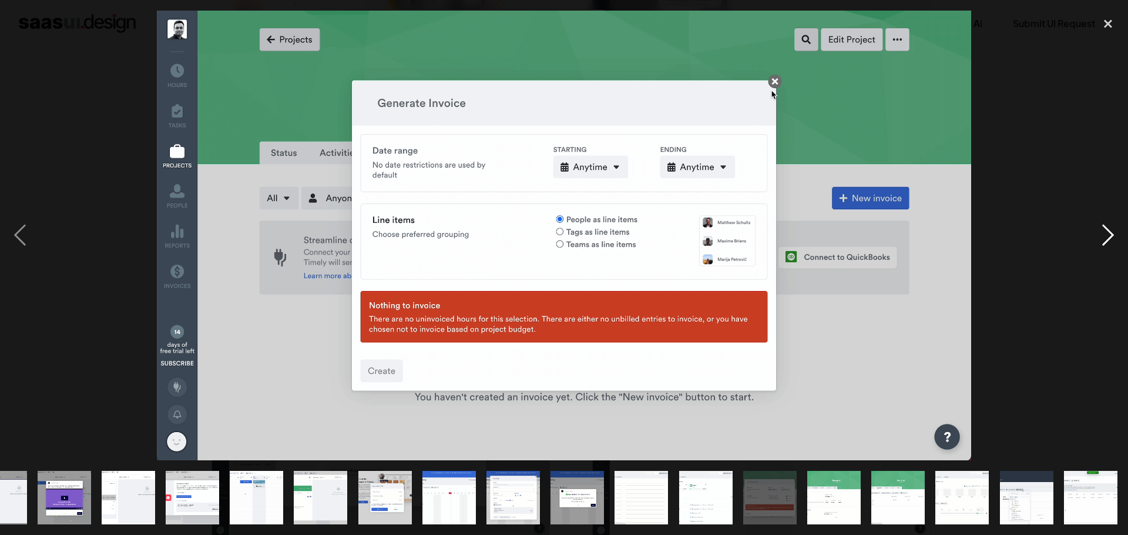
click at [1109, 236] on div "next image" at bounding box center [1108, 235] width 40 height 449
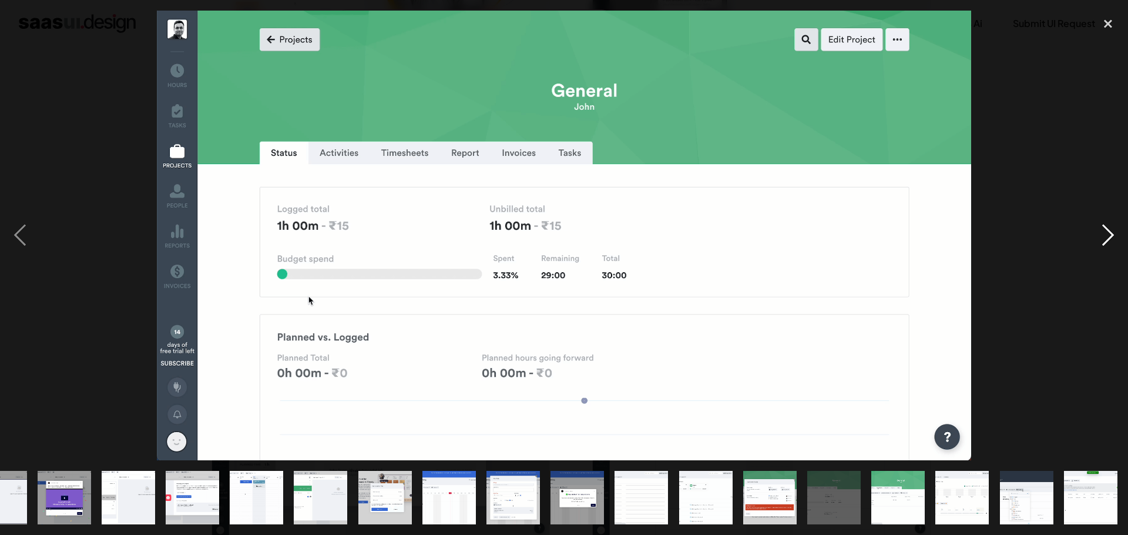
click at [1109, 236] on div "next image" at bounding box center [1108, 235] width 40 height 449
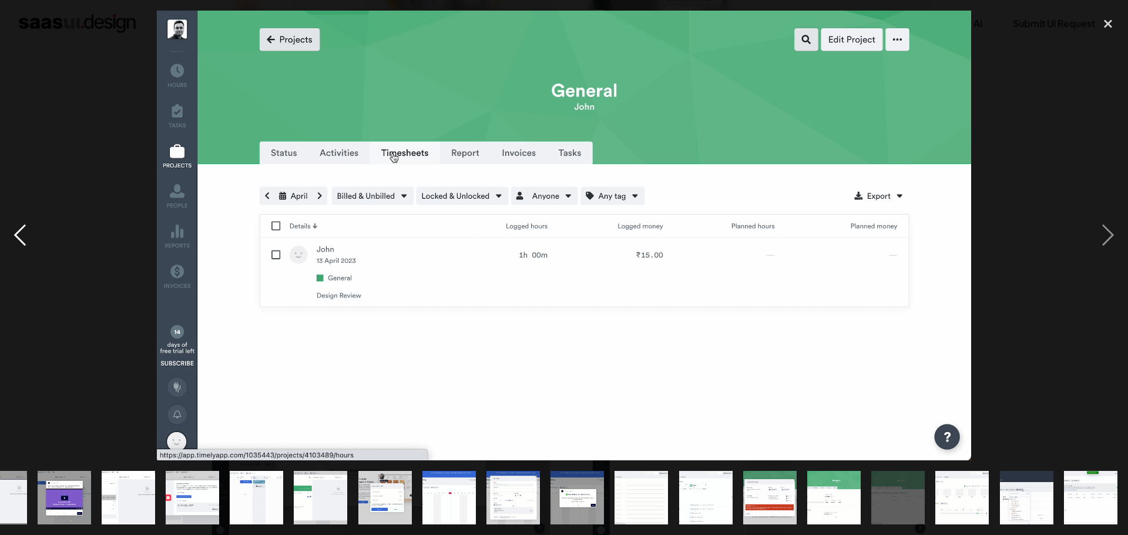
drag, startPoint x: 21, startPoint y: 243, endPoint x: 32, endPoint y: 242, distance: 11.3
click at [21, 243] on div "previous image" at bounding box center [20, 235] width 40 height 449
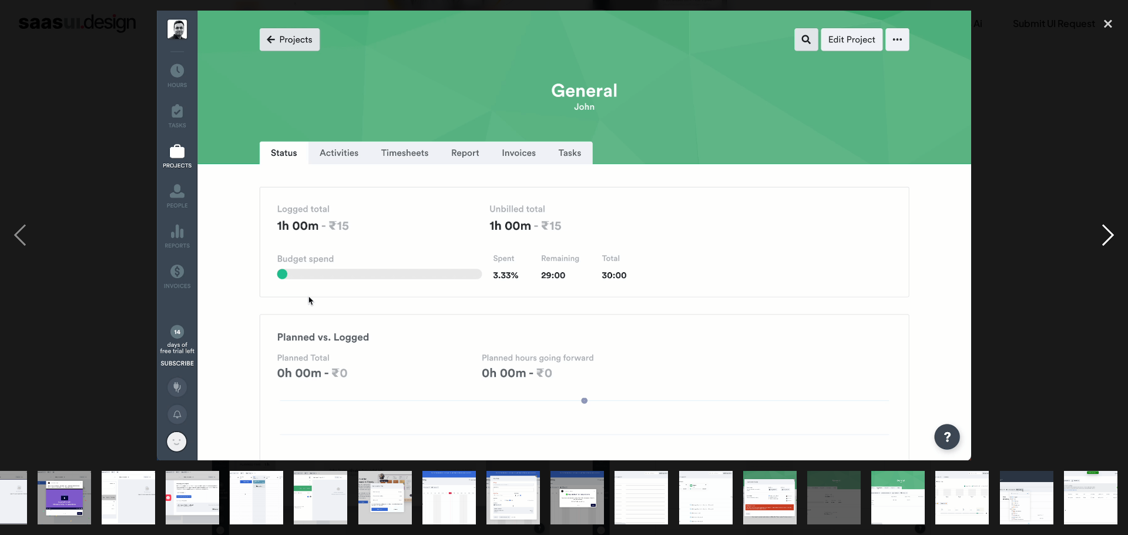
click at [1119, 230] on div "next image" at bounding box center [1108, 235] width 40 height 449
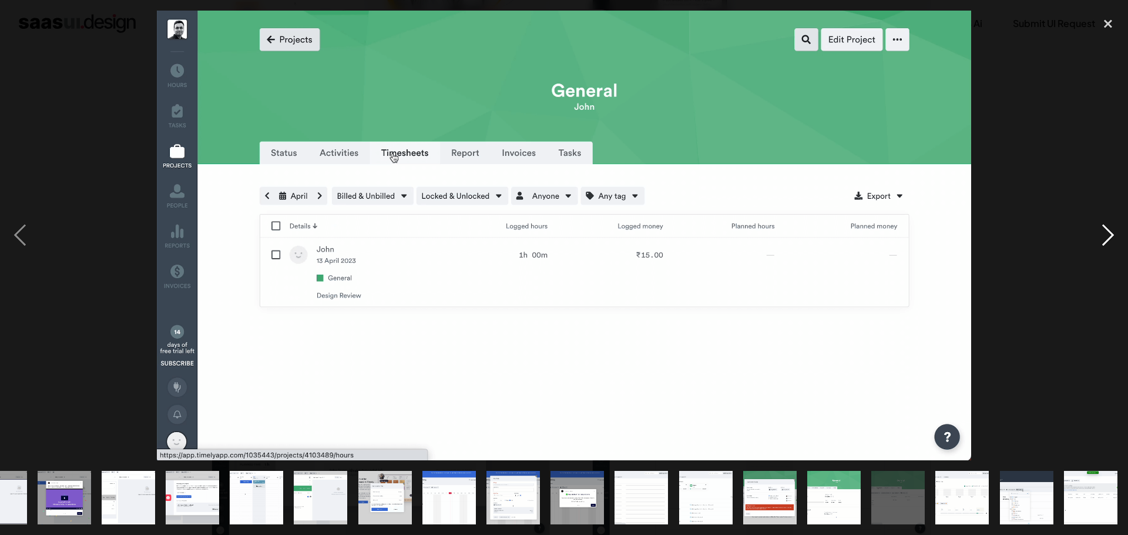
click at [1119, 229] on div "next image" at bounding box center [1108, 235] width 40 height 449
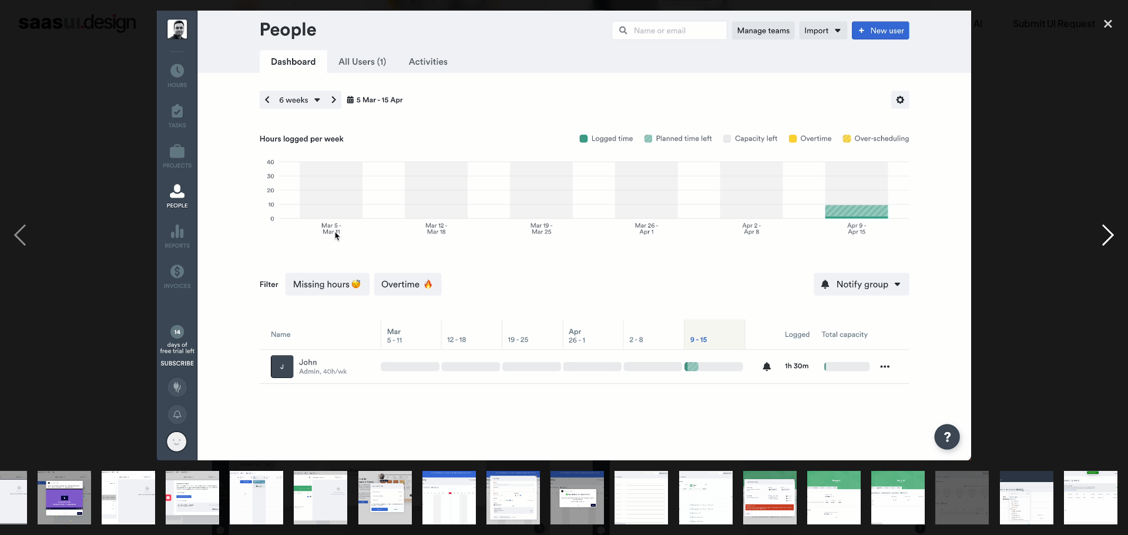
click at [1107, 237] on div "next image" at bounding box center [1108, 235] width 40 height 449
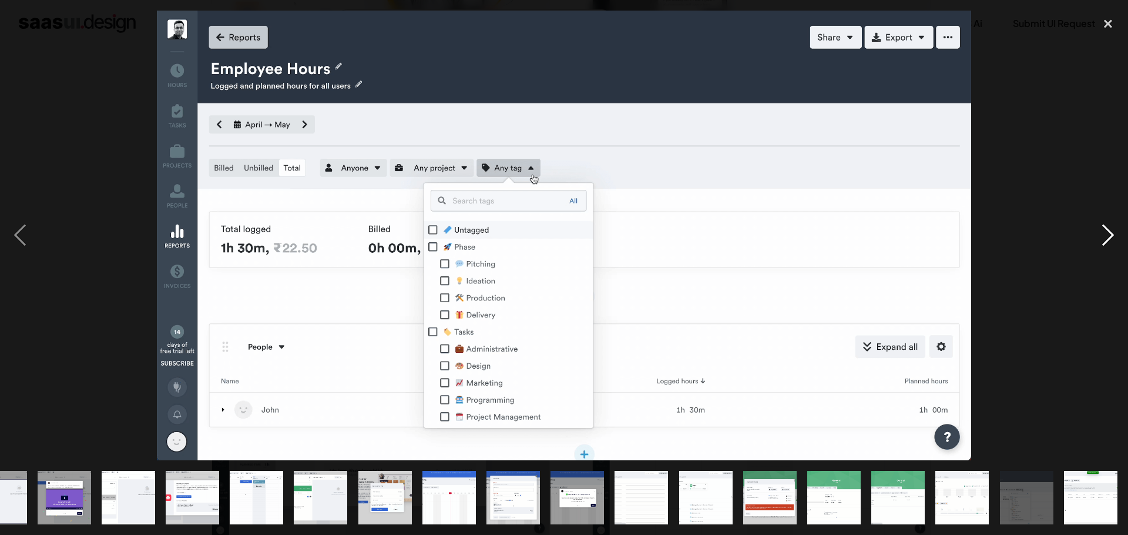
click at [1109, 240] on div "next image" at bounding box center [1108, 235] width 40 height 449
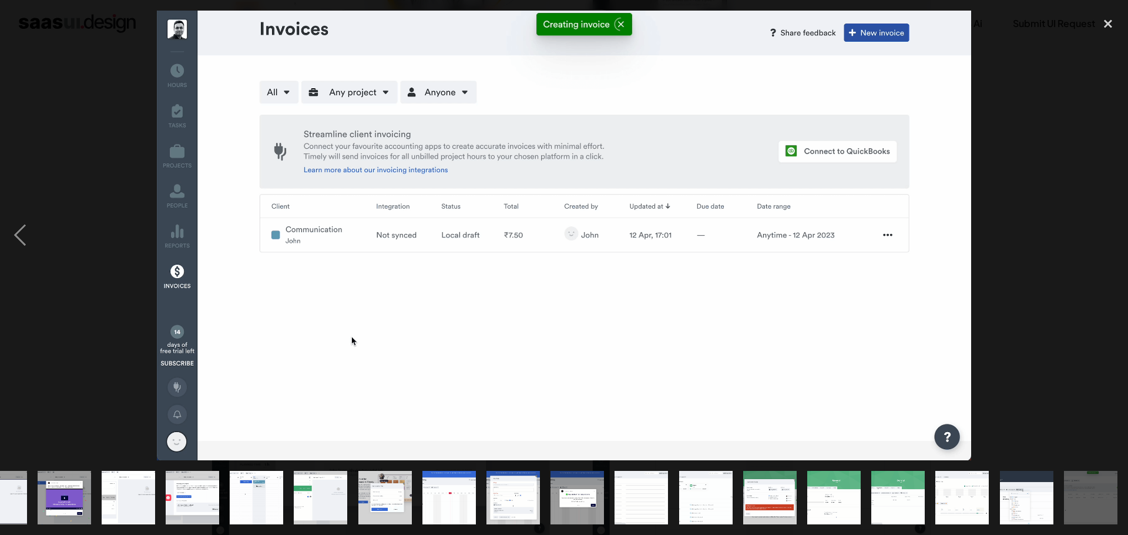
click at [1065, 244] on div at bounding box center [564, 235] width 1128 height 449
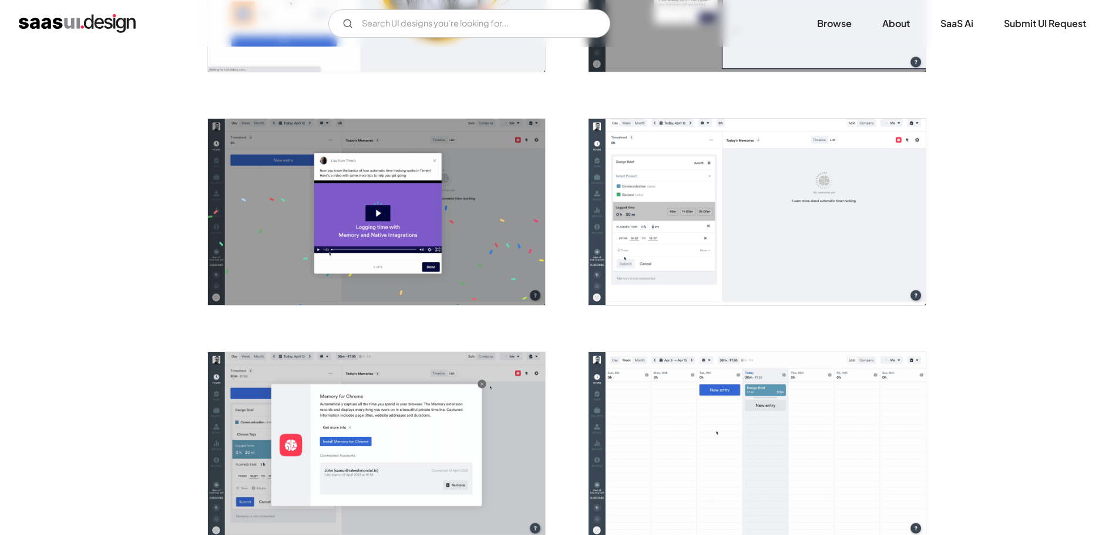
scroll to position [0, 0]
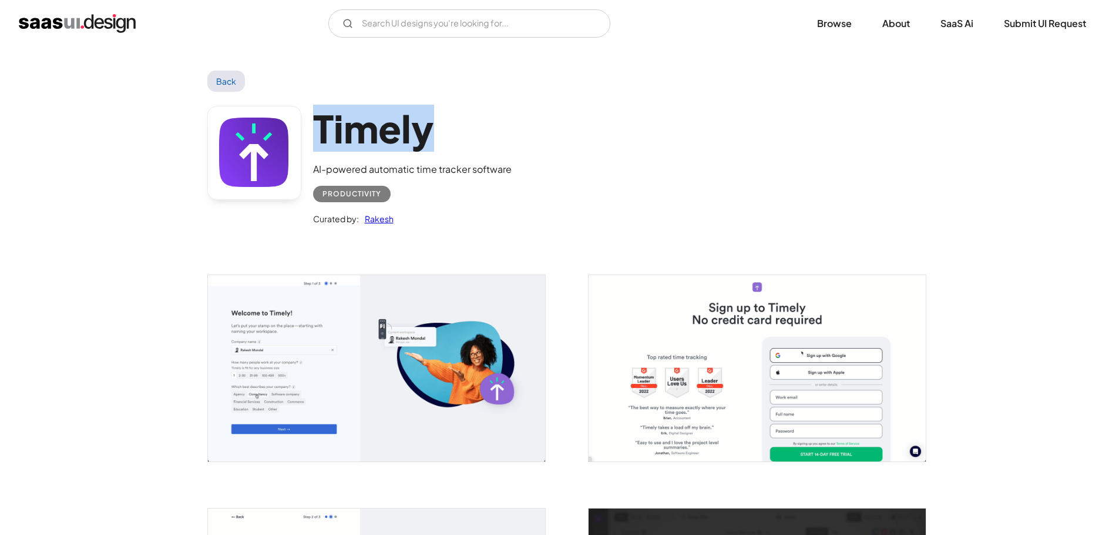
drag, startPoint x: 318, startPoint y: 136, endPoint x: 464, endPoint y: 146, distance: 146.1
click at [474, 147] on h1 "Timely" at bounding box center [412, 128] width 199 height 45
click at [356, 133] on h1 "Timely" at bounding box center [412, 128] width 199 height 45
click at [380, 220] on link "Rakesh" at bounding box center [376, 219] width 35 height 14
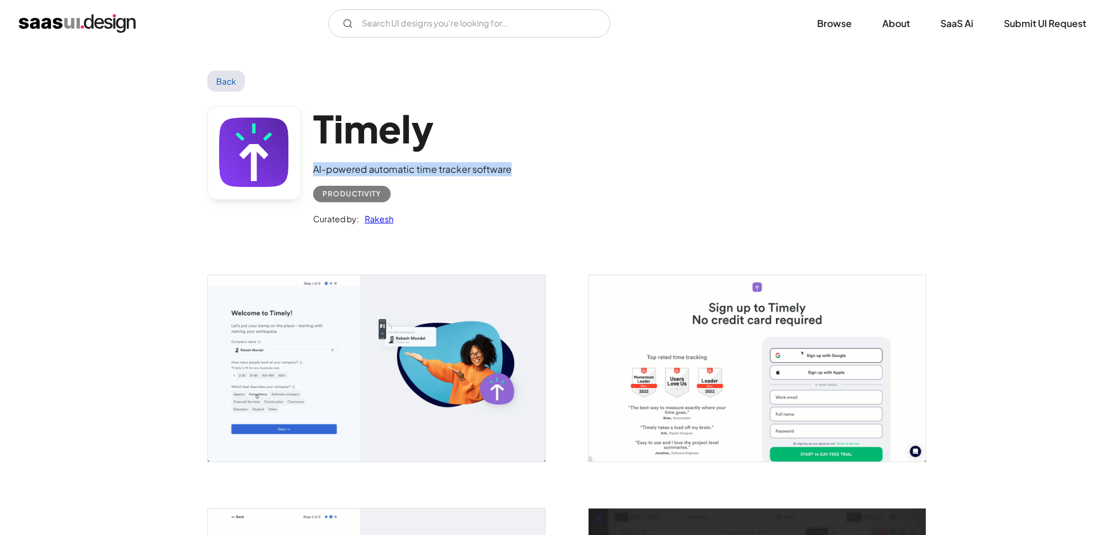
drag, startPoint x: 314, startPoint y: 167, endPoint x: 523, endPoint y: 174, distance: 209.3
click at [523, 174] on div "Timely AI-powered automatic time tracker software Productivity Curated by: Rake…" at bounding box center [559, 168] width 705 height 153
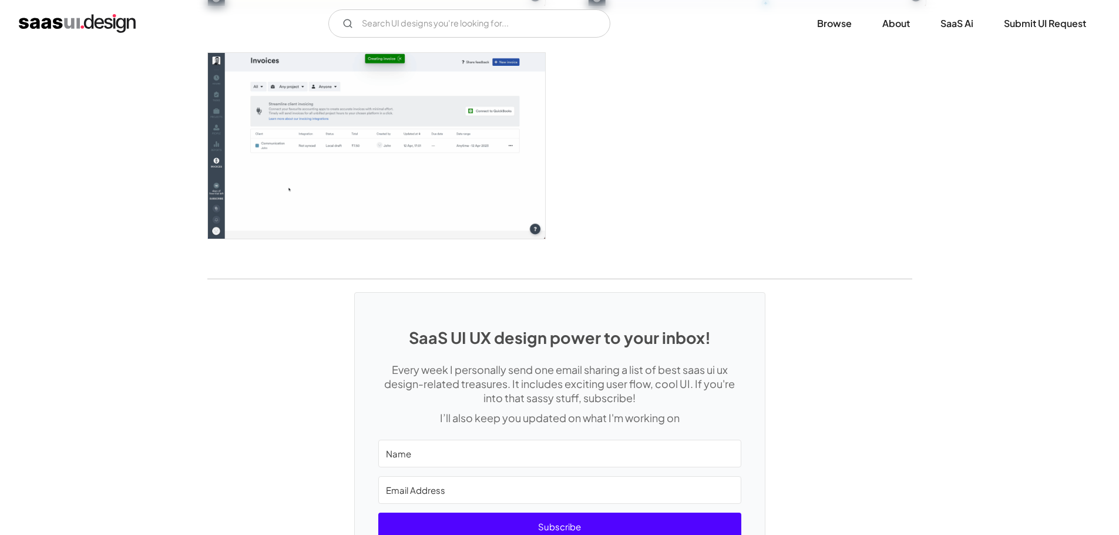
scroll to position [3148, 0]
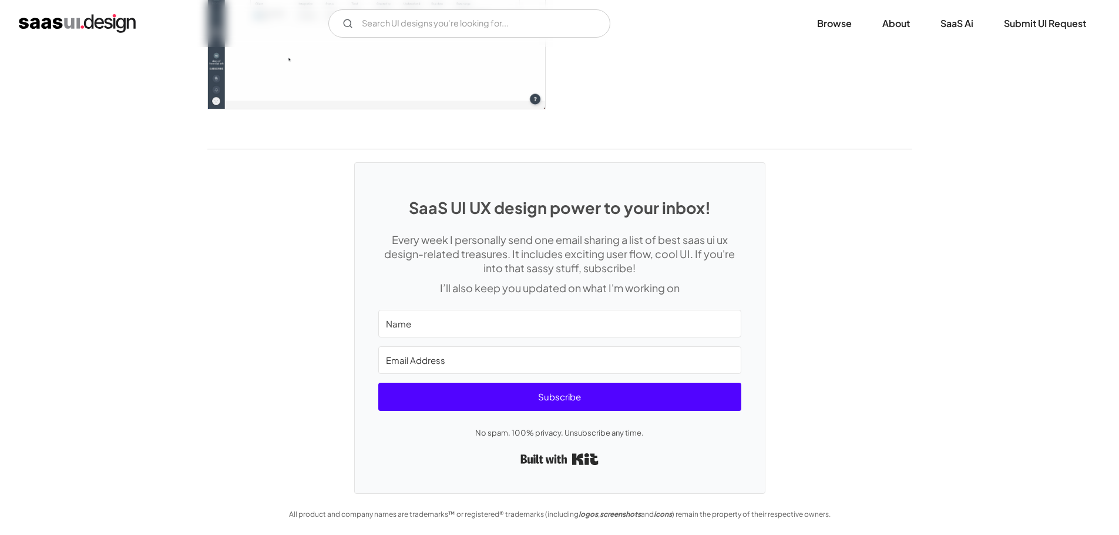
click at [462, 327] on input "Name" at bounding box center [559, 324] width 363 height 28
click at [452, 356] on input "Email Address" at bounding box center [559, 360] width 363 height 28
click at [367, 396] on div "SaaS UI UX design power to your inbox! Every week I personally send one email s…" at bounding box center [560, 328] width 410 height 330
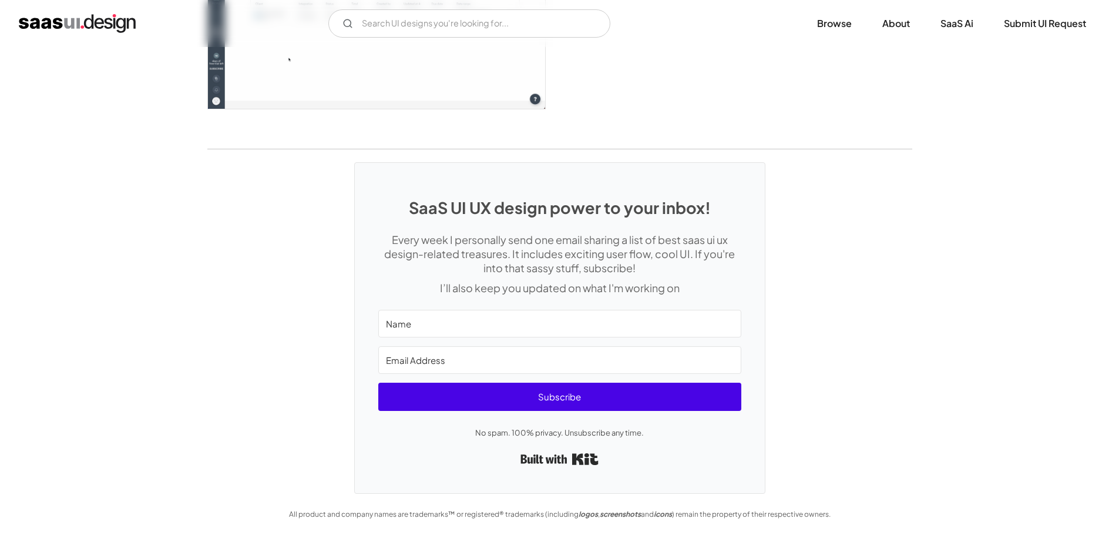
click at [413, 396] on span "Subscribe" at bounding box center [559, 397] width 363 height 28
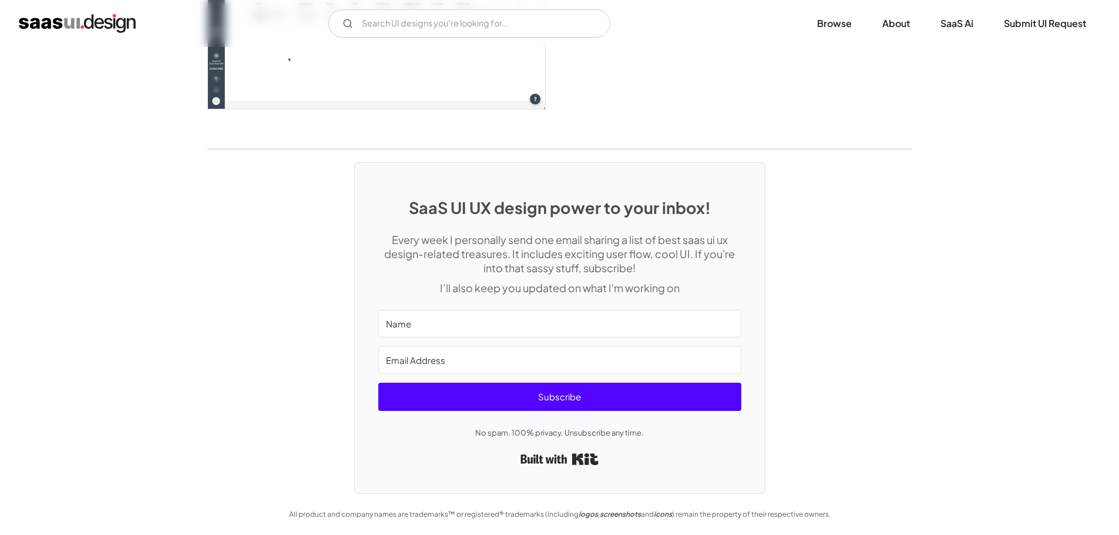
click at [351, 404] on div "SaaS UI UX design power to your inbox! Every week I personally send one email s…" at bounding box center [559, 321] width 1119 height 344
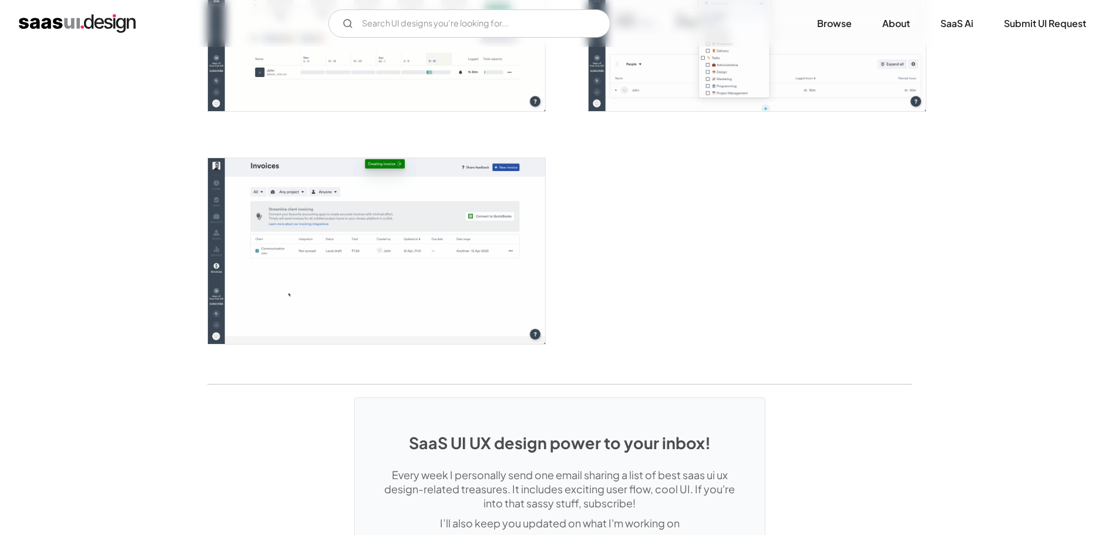
click at [359, 273] on img "open lightbox" at bounding box center [376, 251] width 337 height 186
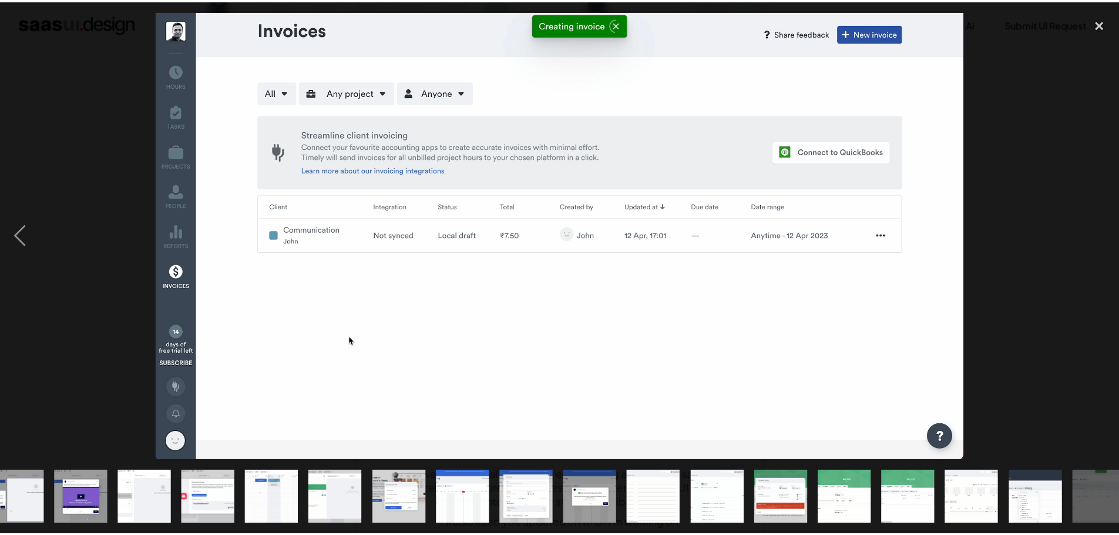
scroll to position [0, 487]
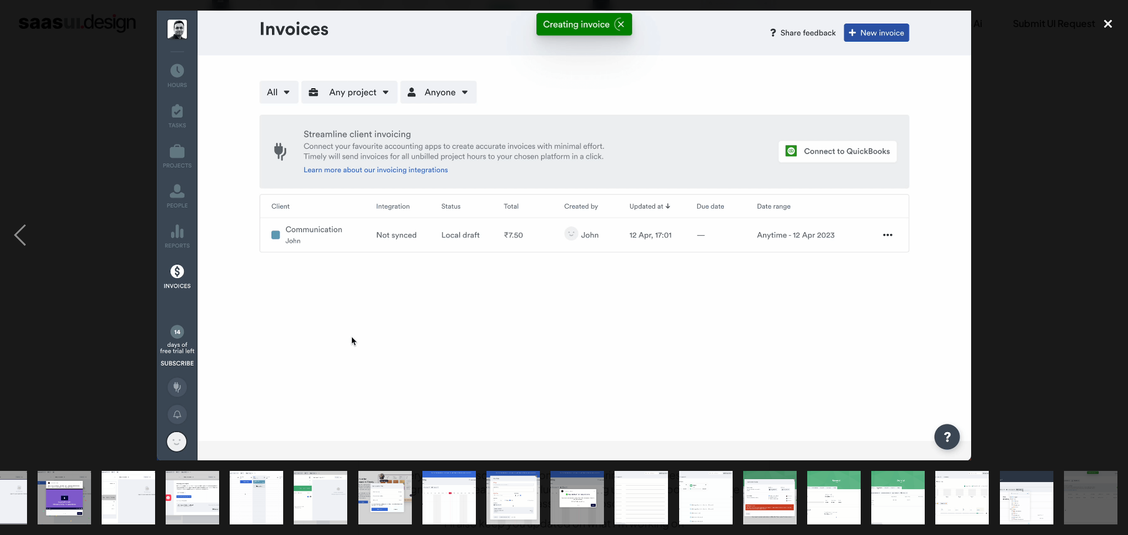
click at [1108, 24] on div "close lightbox" at bounding box center [1108, 24] width 40 height 26
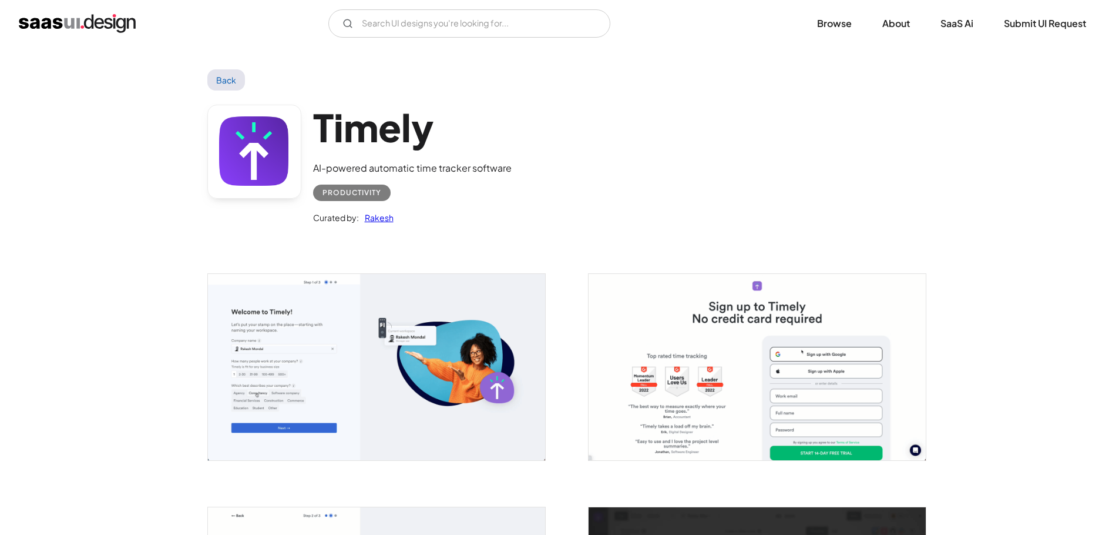
scroll to position [0, 0]
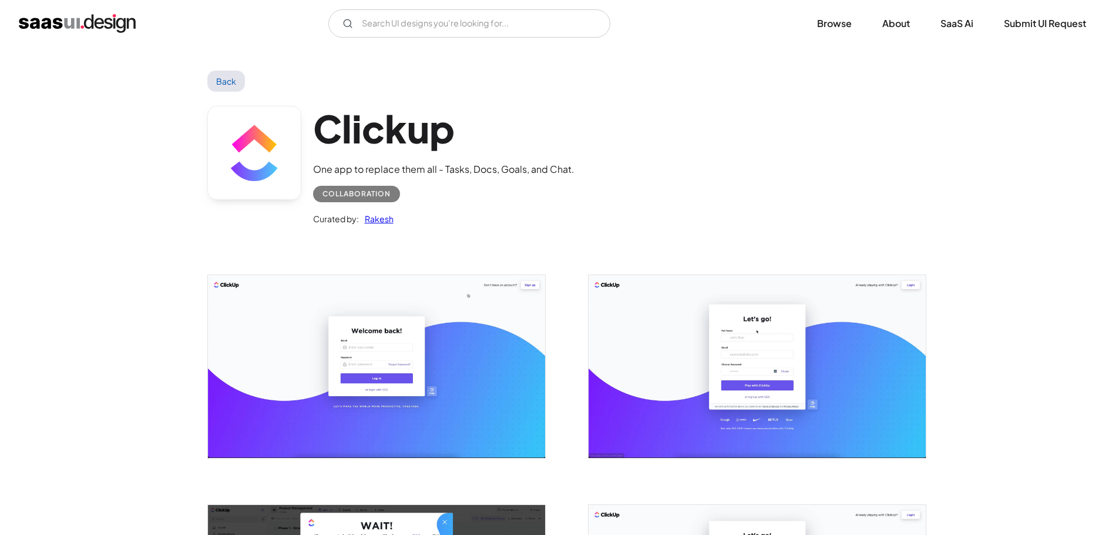
click at [359, 384] on img "open lightbox" at bounding box center [376, 366] width 337 height 182
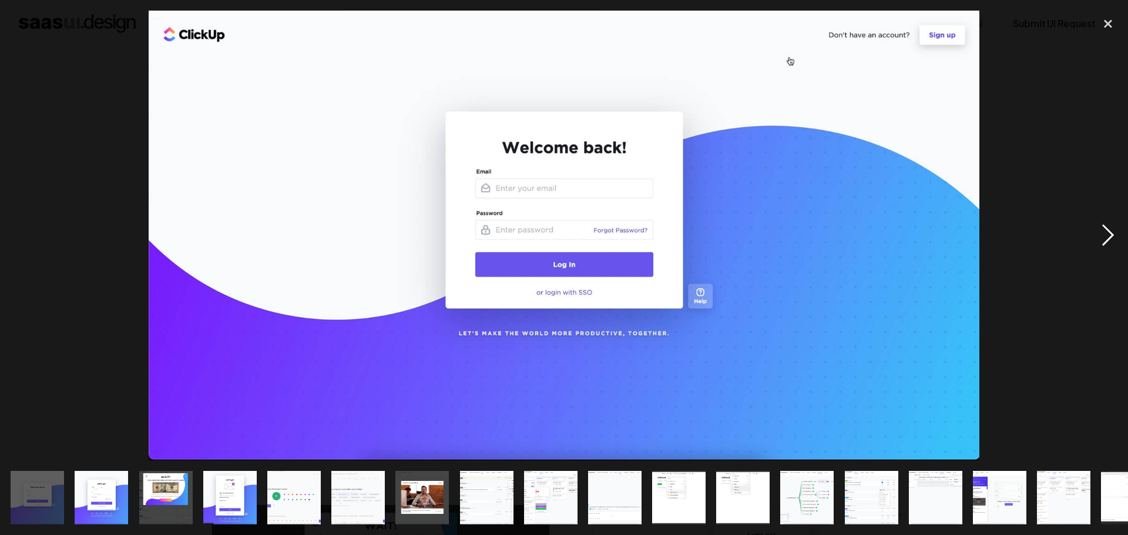
click at [1108, 230] on div "next image" at bounding box center [1108, 235] width 40 height 449
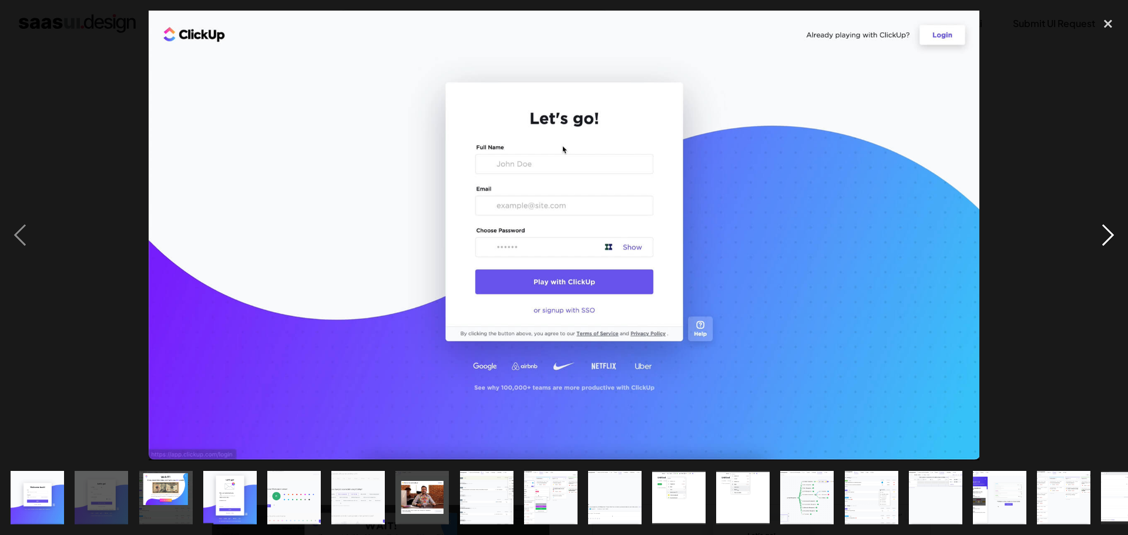
click at [1108, 229] on div "next image" at bounding box center [1108, 235] width 40 height 449
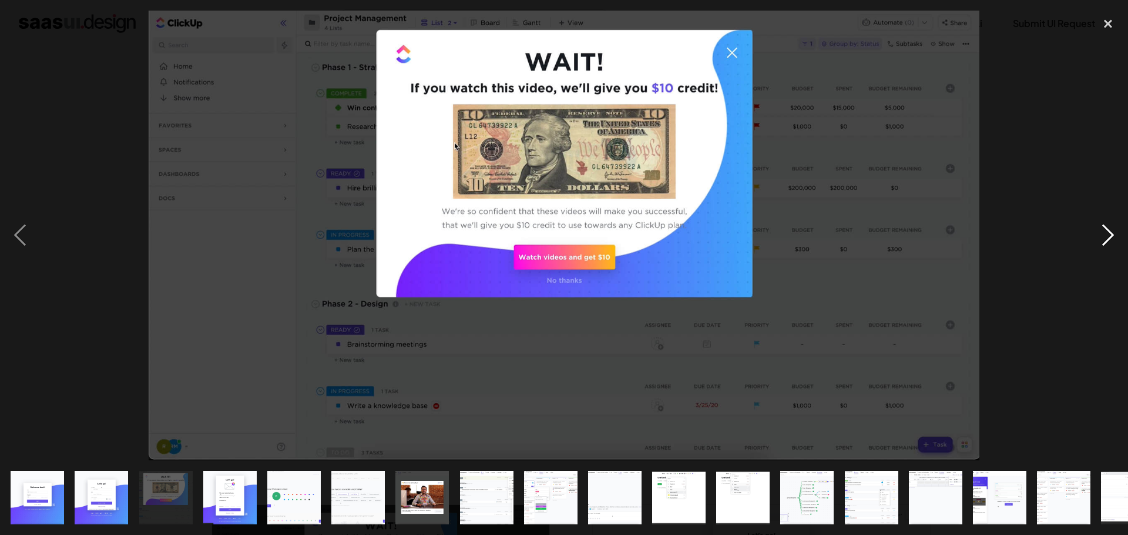
click at [1108, 229] on div "next image" at bounding box center [1108, 235] width 40 height 449
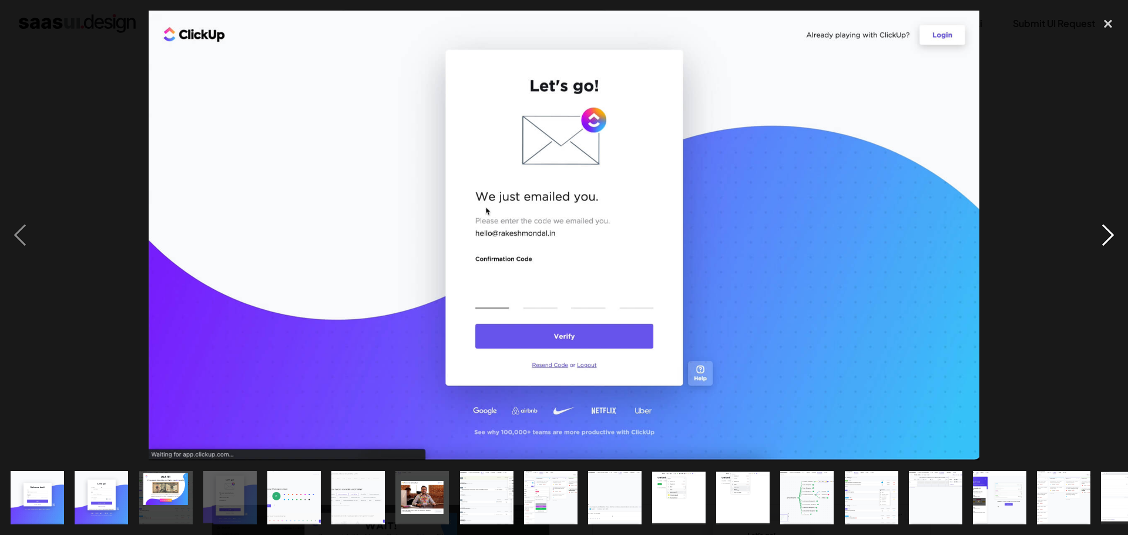
click at [1108, 229] on div "next image" at bounding box center [1108, 235] width 40 height 449
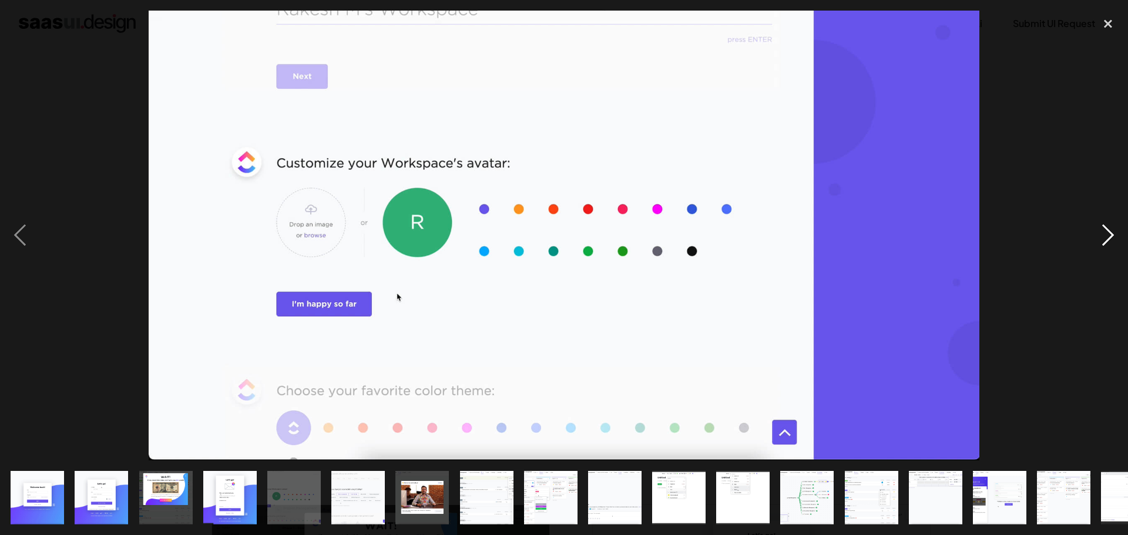
click at [1108, 229] on div "next image" at bounding box center [1108, 235] width 40 height 449
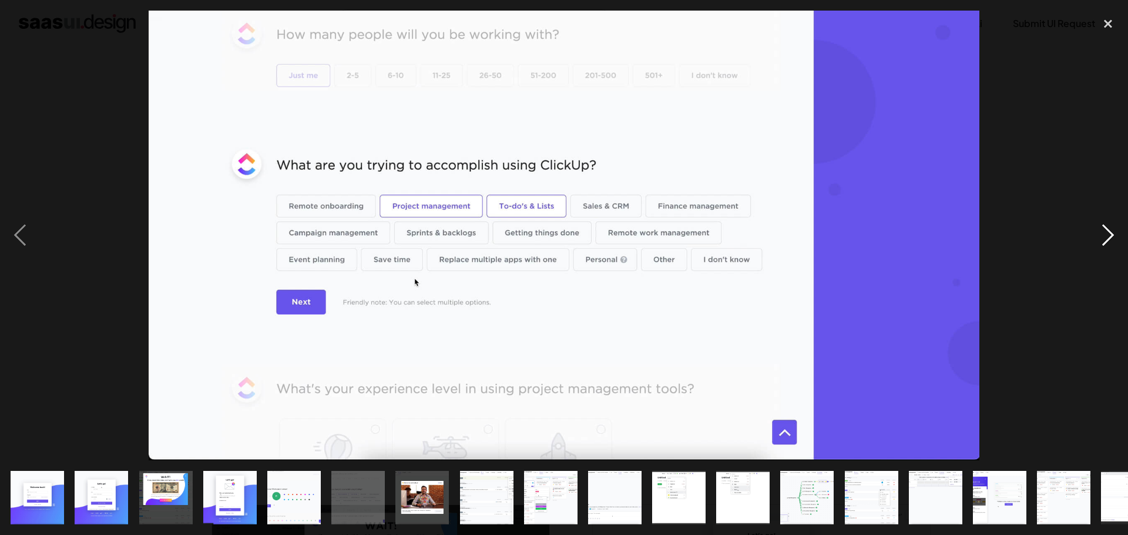
click at [1108, 229] on div "next image" at bounding box center [1108, 235] width 40 height 449
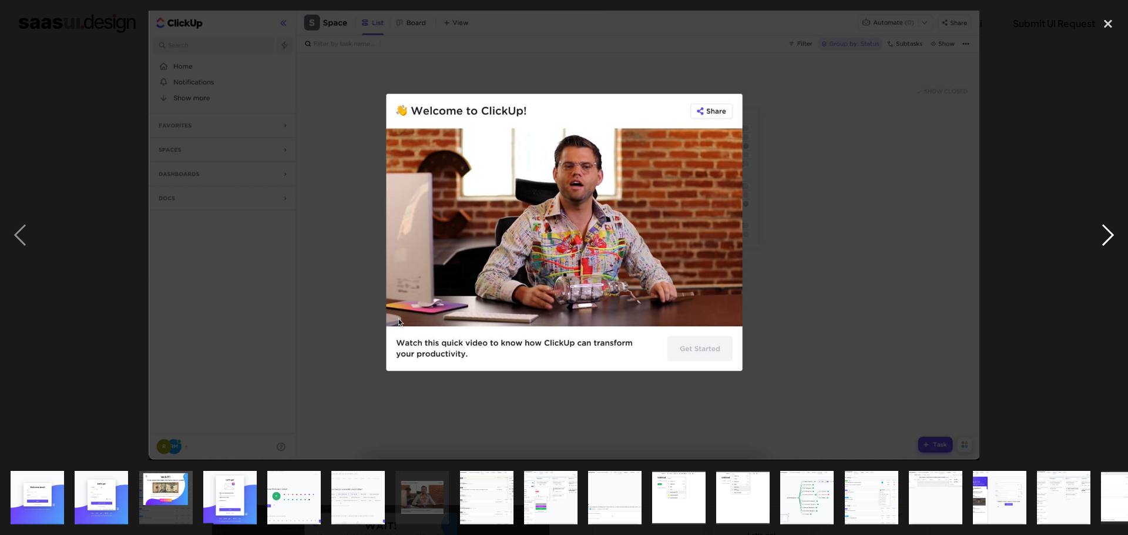
click at [1108, 229] on div "next image" at bounding box center [1108, 235] width 40 height 449
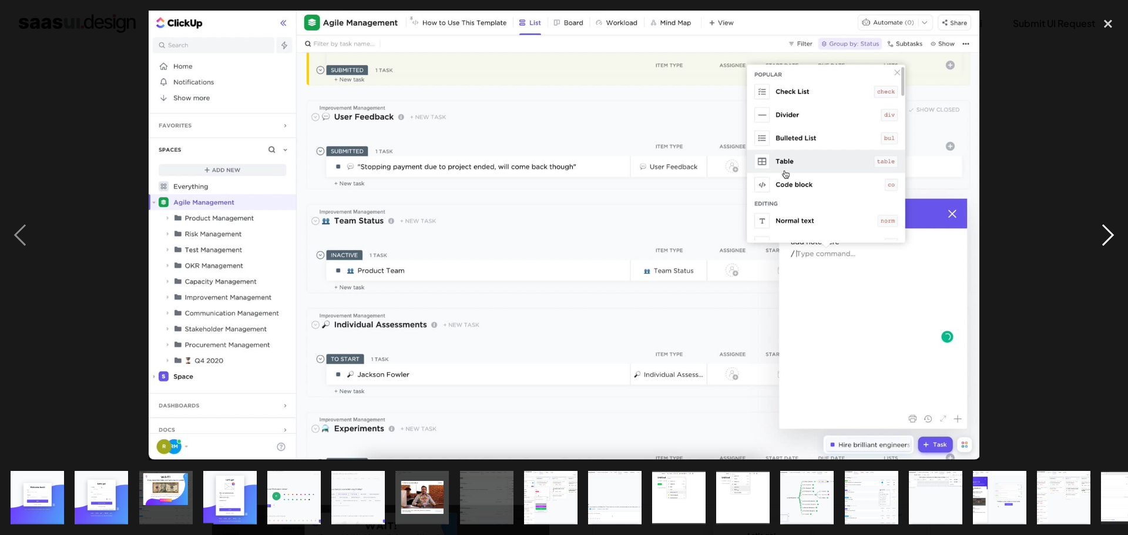
click at [1110, 236] on div "next image" at bounding box center [1108, 235] width 40 height 449
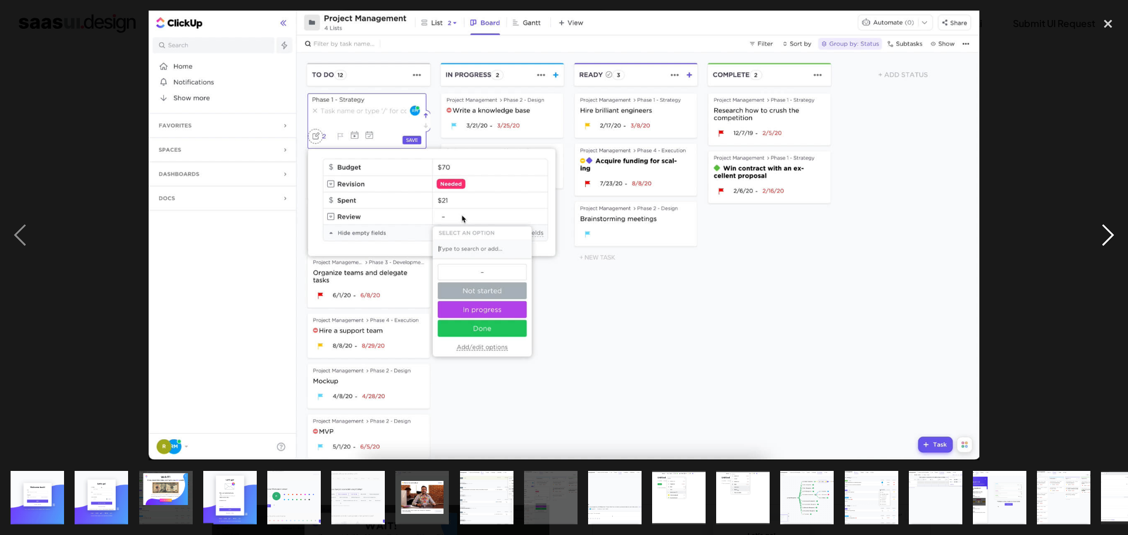
click at [1110, 236] on div "next image" at bounding box center [1108, 235] width 40 height 449
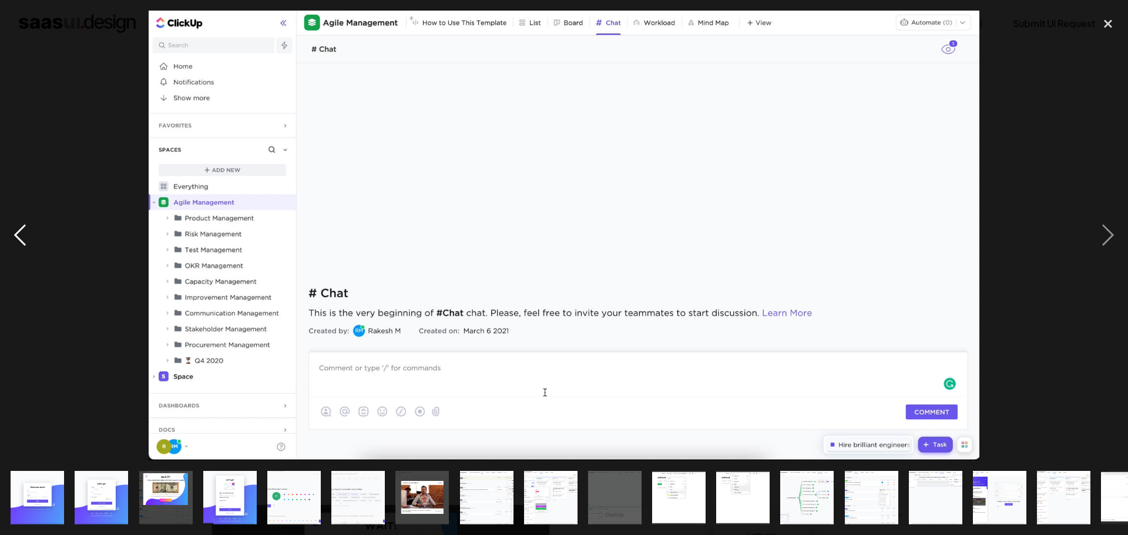
click at [21, 227] on div "previous image" at bounding box center [20, 235] width 40 height 449
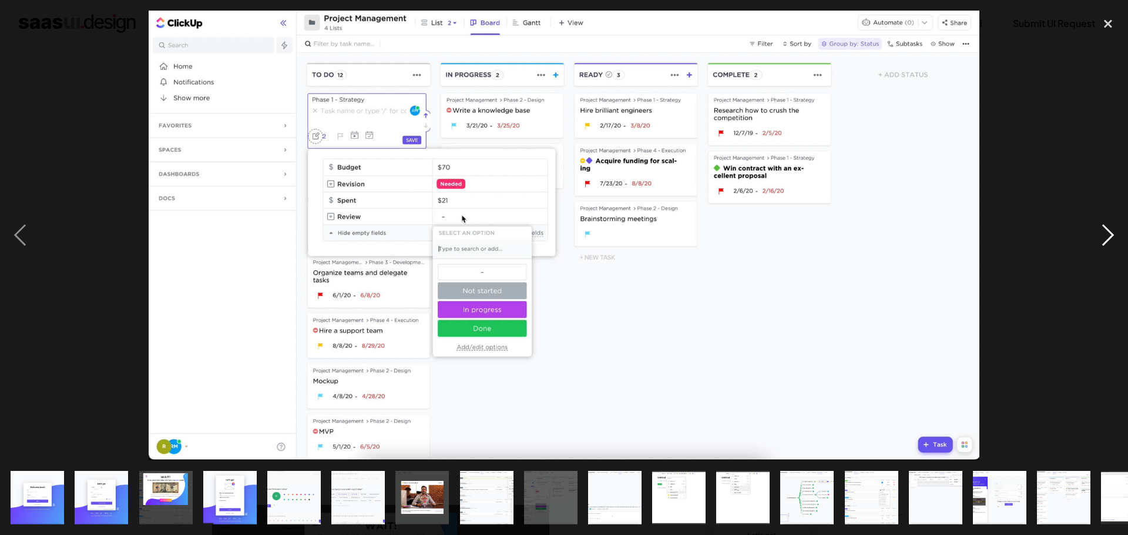
click at [1113, 232] on div "next image" at bounding box center [1108, 235] width 40 height 449
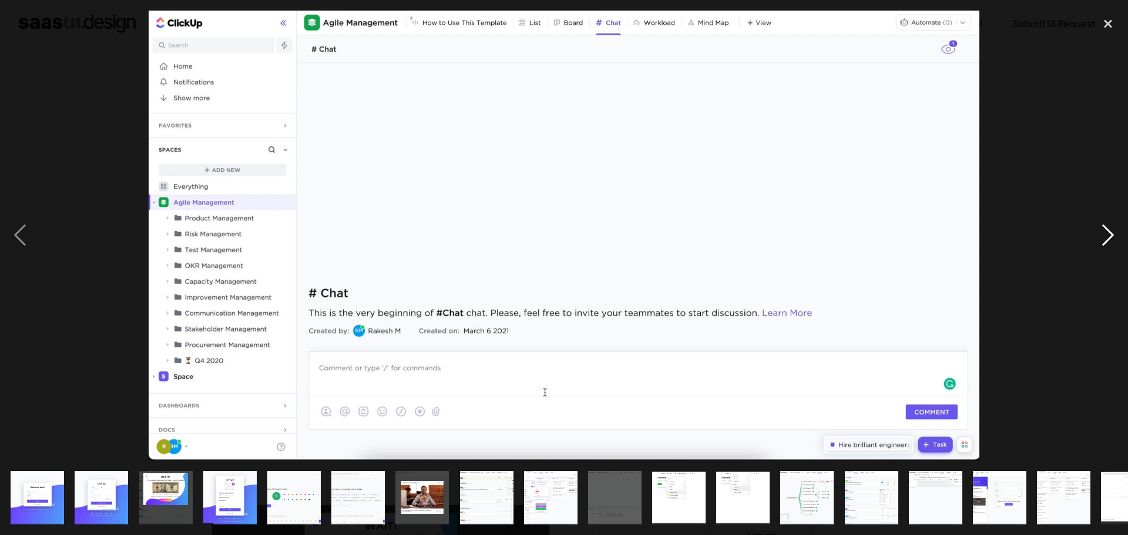
click at [1113, 229] on div "next image" at bounding box center [1108, 235] width 40 height 449
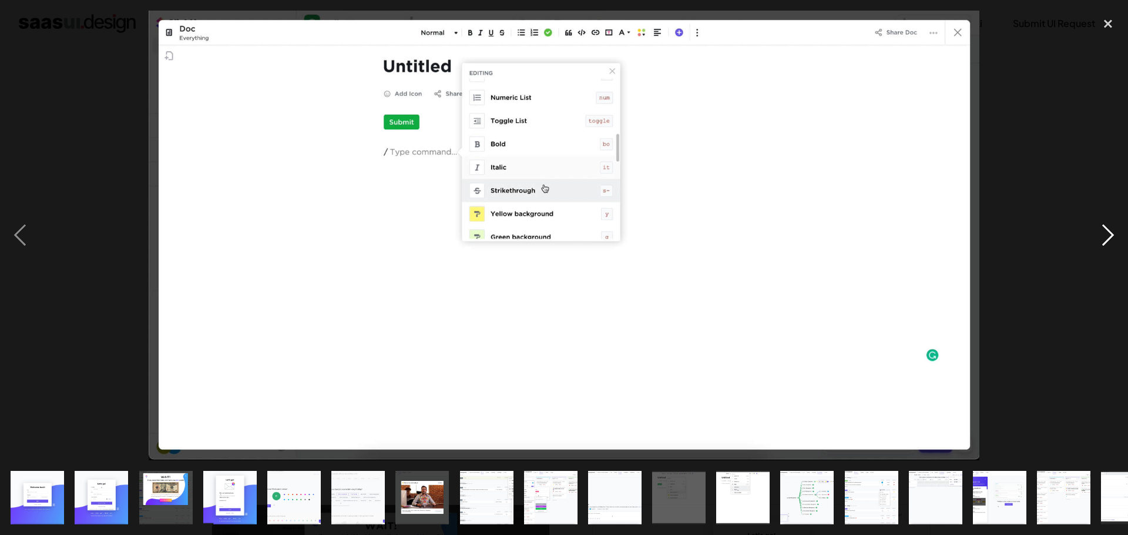
click at [1114, 229] on div "next image" at bounding box center [1108, 235] width 40 height 449
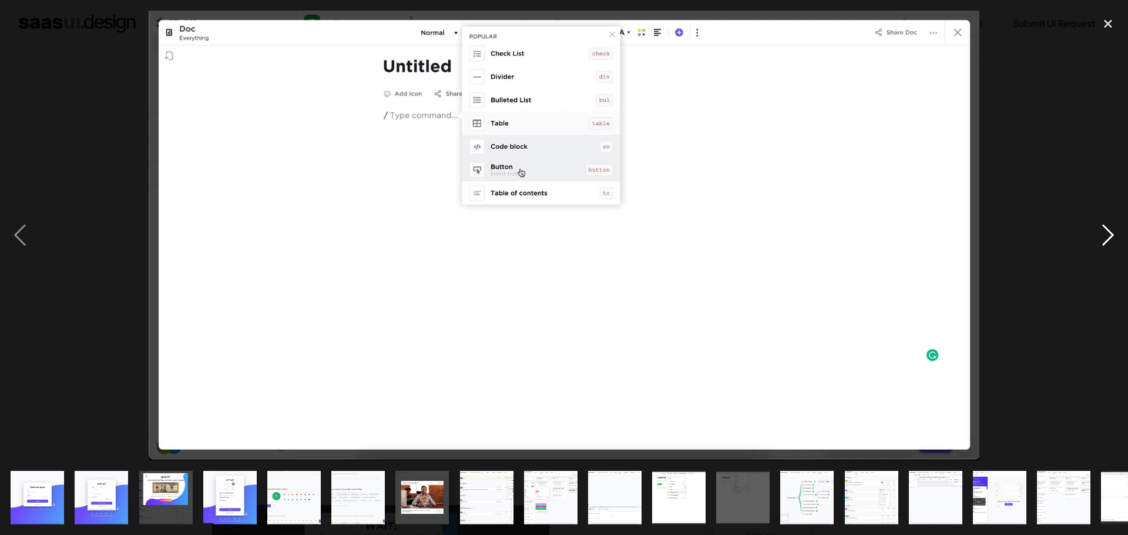
click at [1111, 229] on div "next image" at bounding box center [1108, 235] width 40 height 449
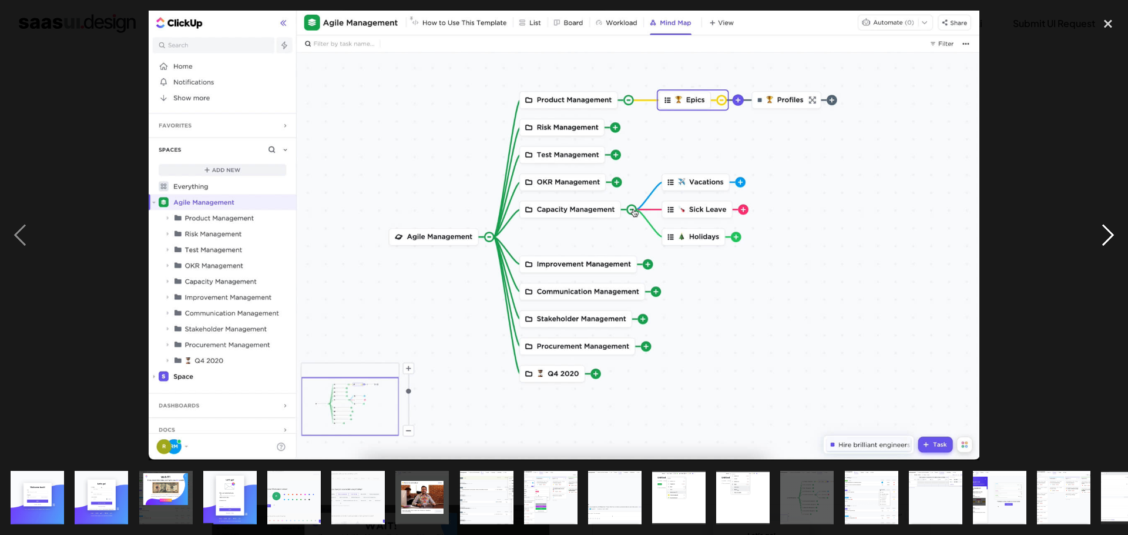
click at [1113, 236] on div "next image" at bounding box center [1108, 235] width 40 height 449
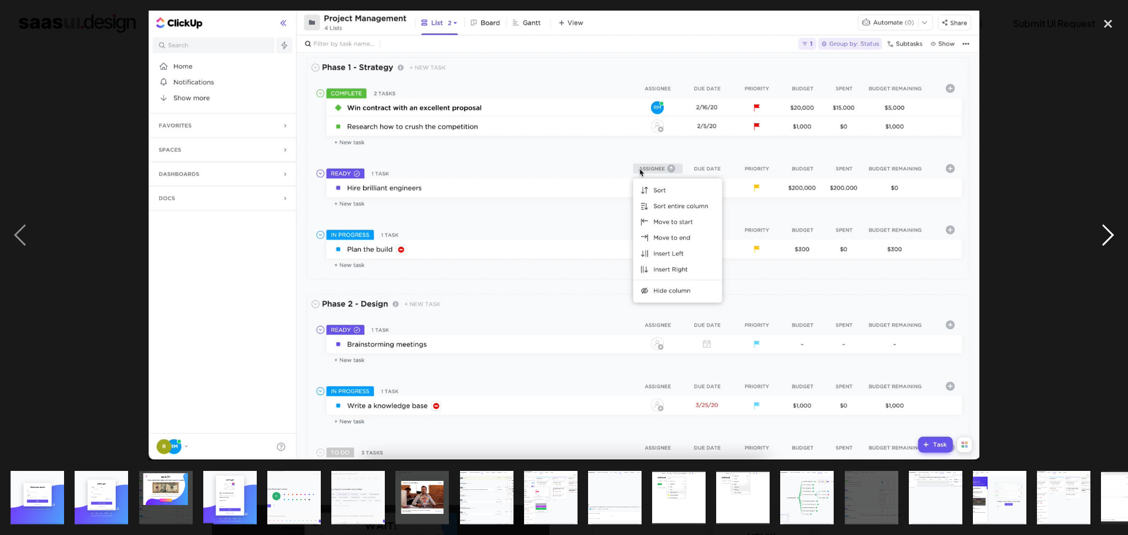
click at [1105, 230] on div "next image" at bounding box center [1108, 235] width 40 height 449
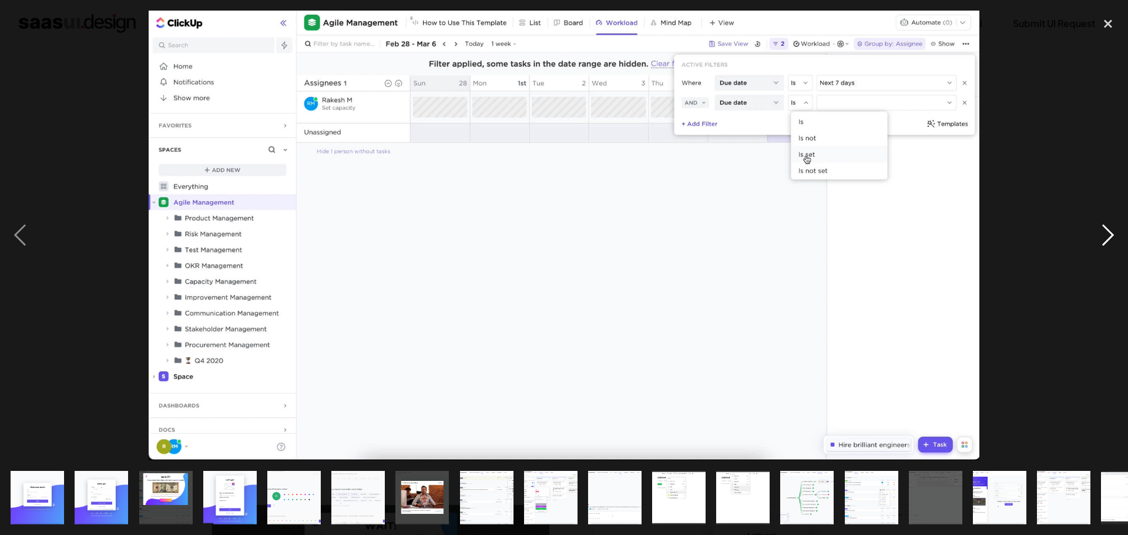
click at [1109, 236] on div "next image" at bounding box center [1108, 235] width 40 height 449
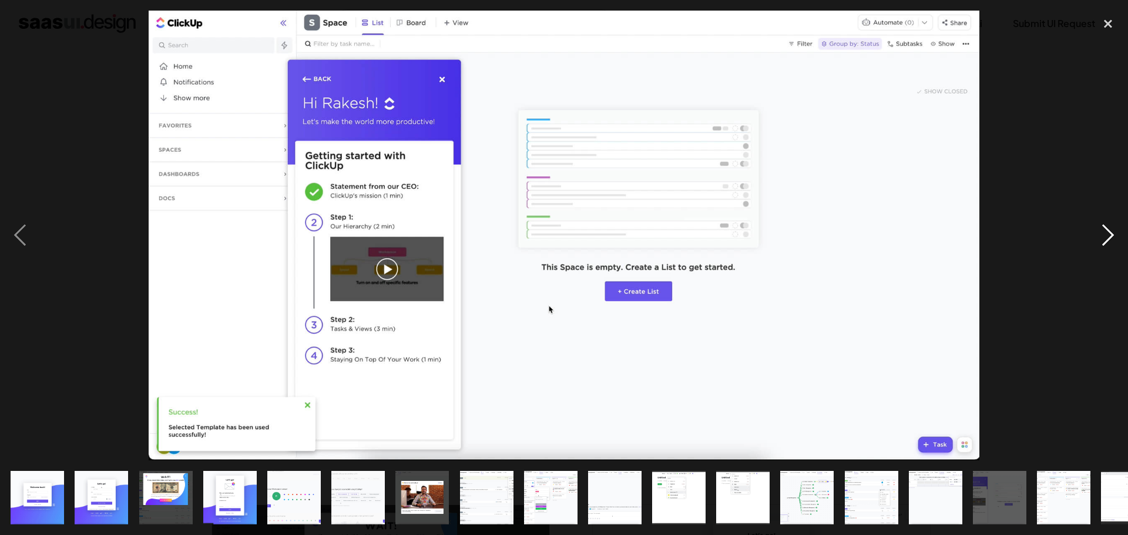
click at [1109, 233] on div "next image" at bounding box center [1108, 235] width 40 height 449
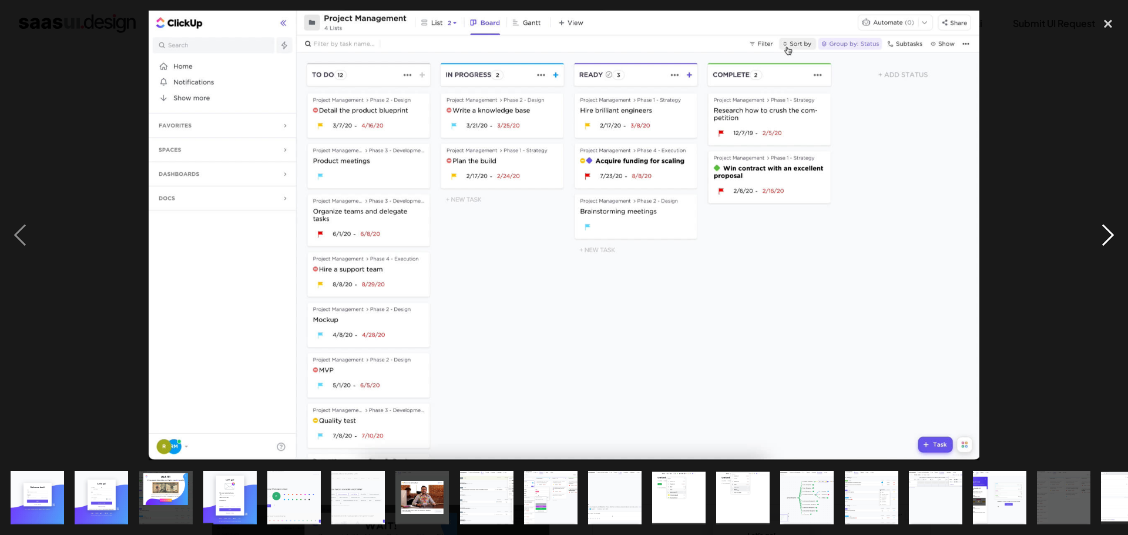
click at [1109, 239] on div "next image" at bounding box center [1108, 235] width 40 height 449
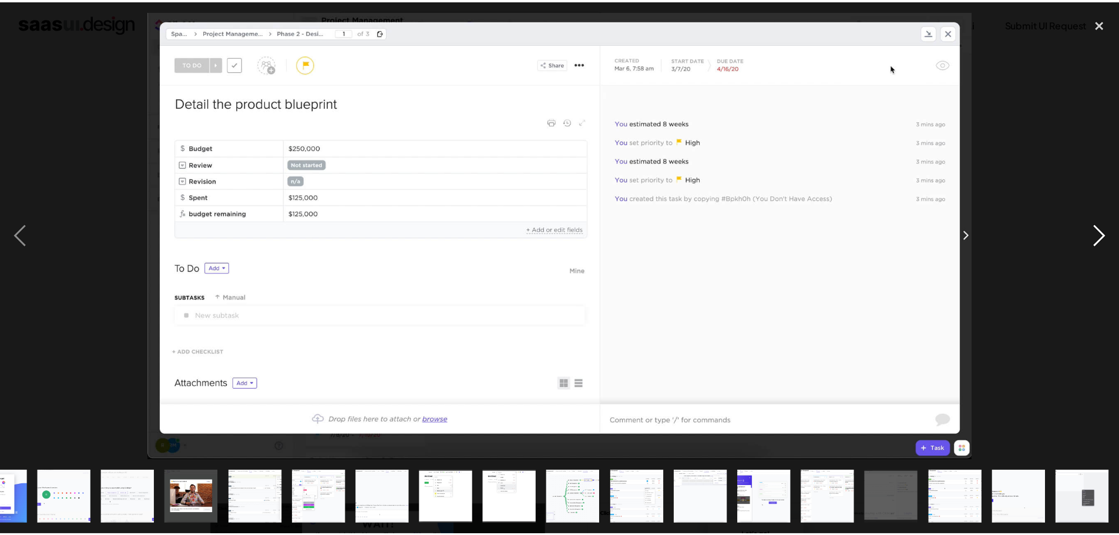
scroll to position [0, 294]
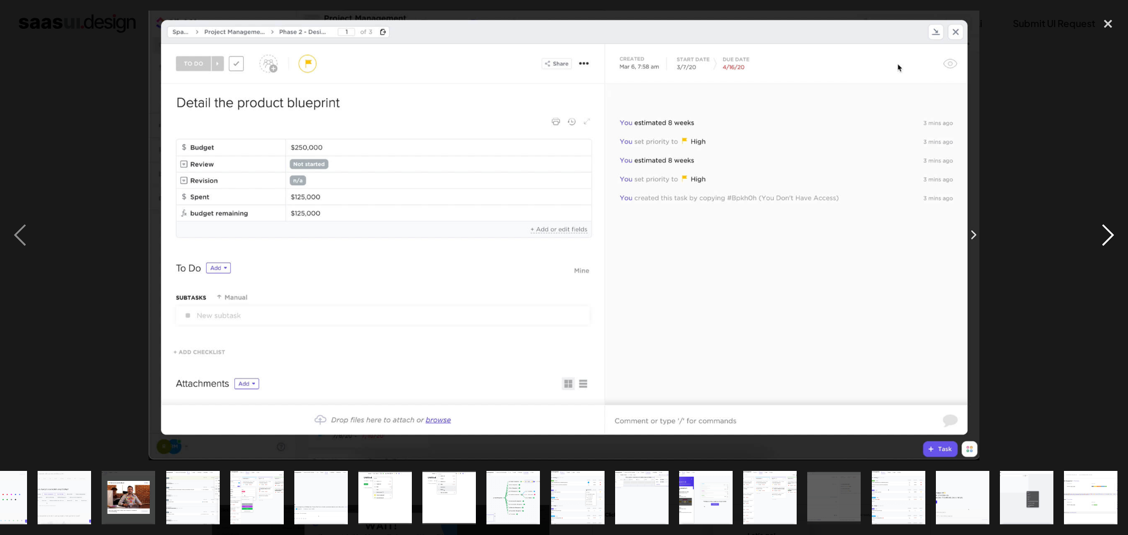
click at [1109, 239] on div "next image" at bounding box center [1108, 235] width 40 height 449
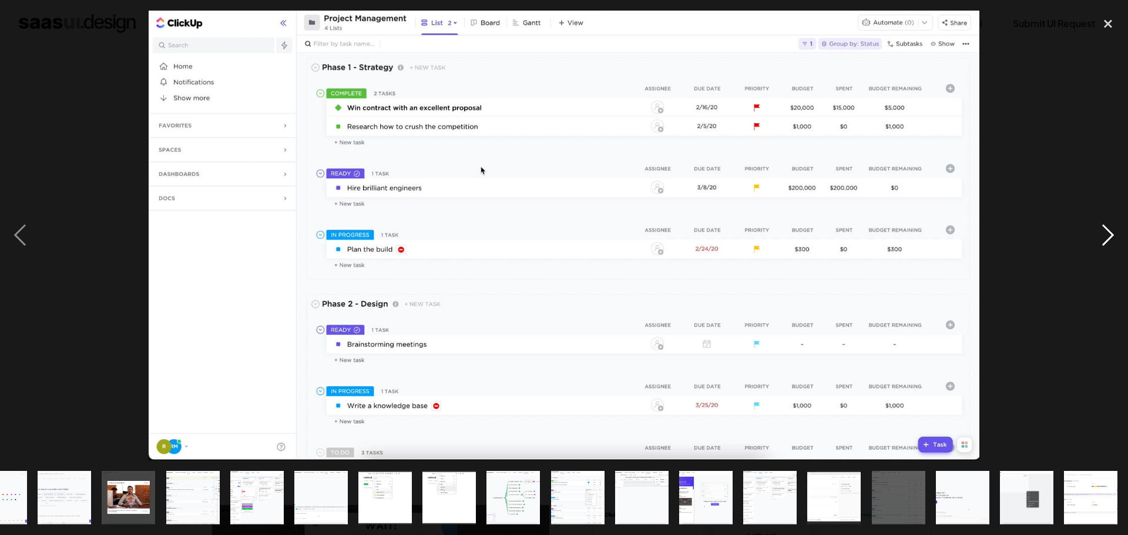
click at [1109, 239] on div "next image" at bounding box center [1108, 235] width 40 height 449
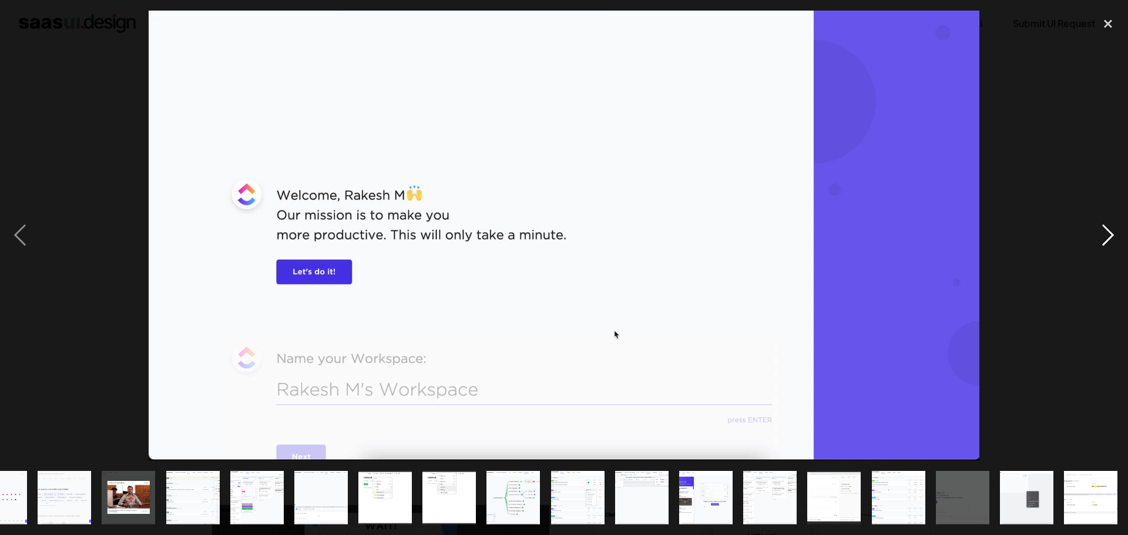
click at [1109, 239] on div "next image" at bounding box center [1108, 235] width 40 height 449
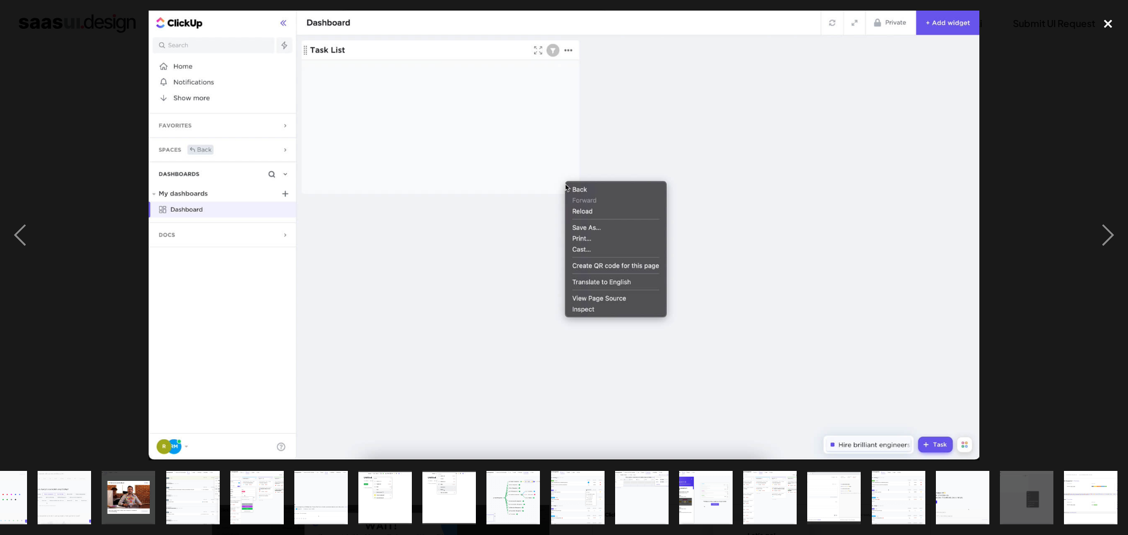
click at [1107, 23] on div "close lightbox" at bounding box center [1108, 24] width 40 height 26
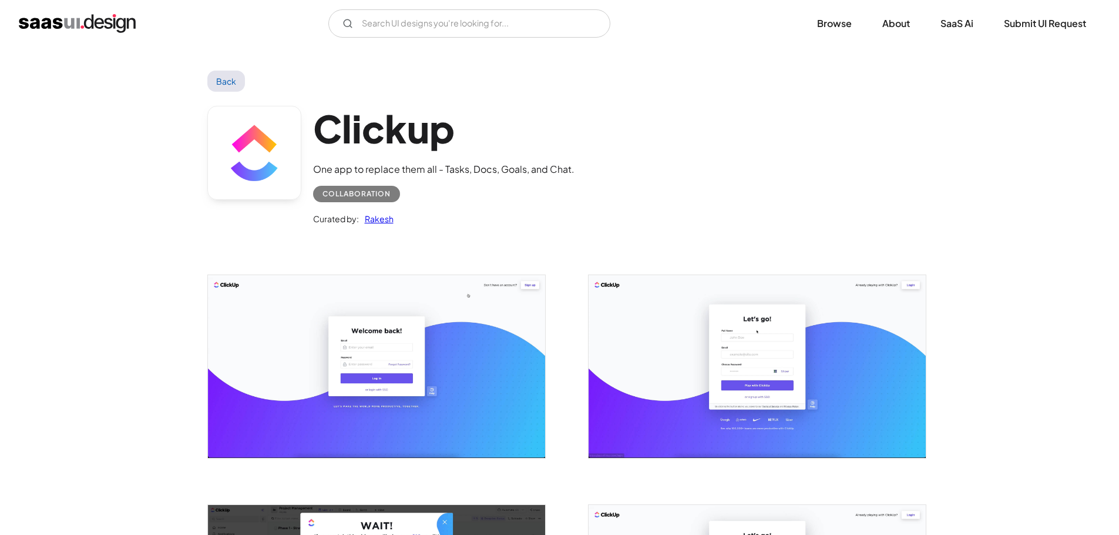
scroll to position [0, 0]
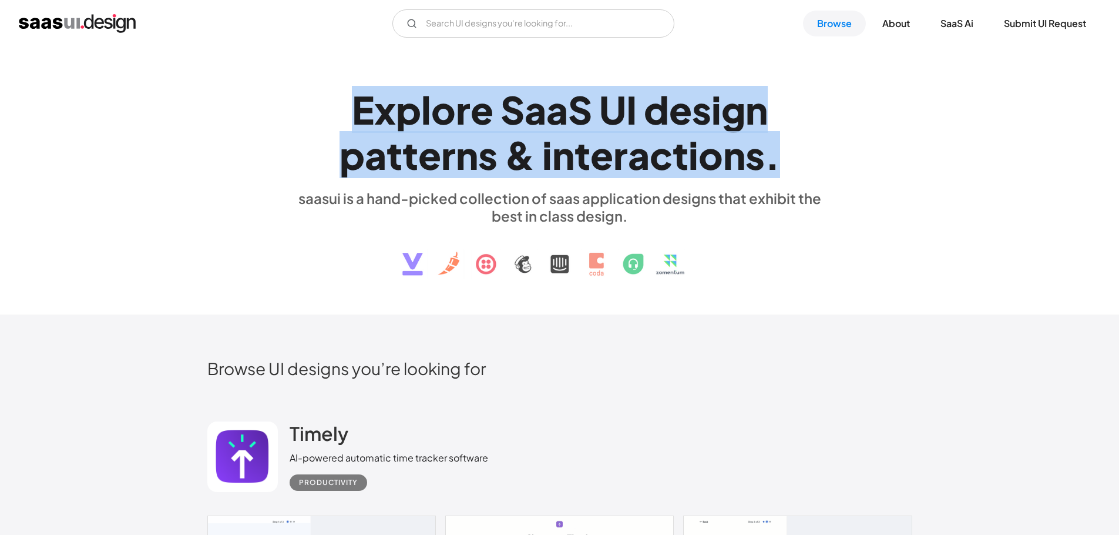
drag, startPoint x: 361, startPoint y: 112, endPoint x: 780, endPoint y: 159, distance: 421.0
click at [780, 159] on h1 "E x p l o r e S a a S U I d e s i g n p a t t e r n s & i n t e r a c t i o n s…" at bounding box center [560, 132] width 541 height 90
click at [773, 165] on div "." at bounding box center [772, 154] width 15 height 45
drag, startPoint x: 778, startPoint y: 163, endPoint x: 356, endPoint y: 110, distance: 425.2
click at [356, 110] on h1 "E x p l o r e S a a S U I d e s i g n p a t t e r n s & i n t e r a c t i o n s…" at bounding box center [560, 132] width 541 height 90
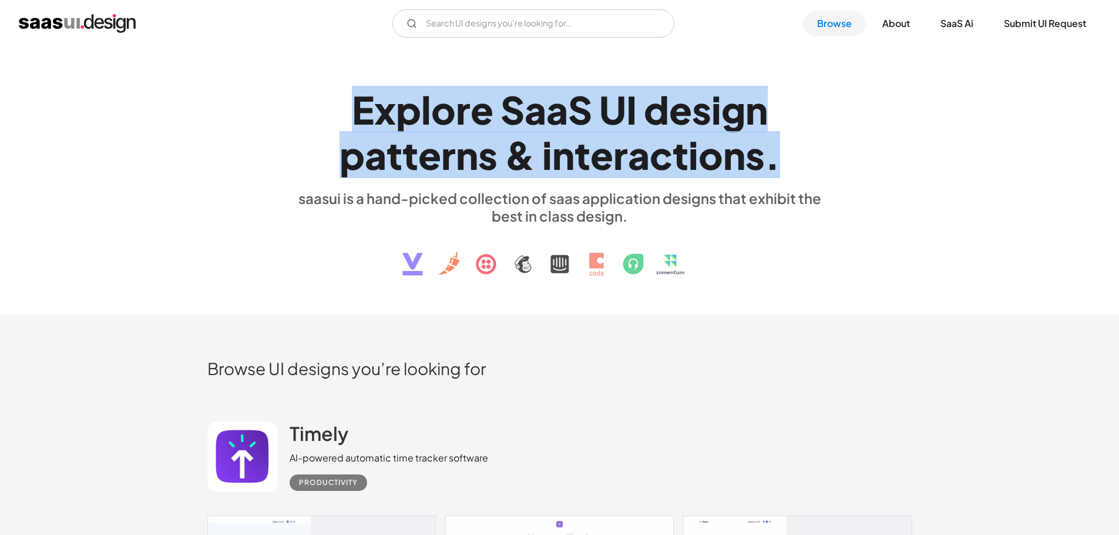
click at [496, 119] on h1 "E x p l o r e S a a S U I d e s i g n p a t t e r n s & i n t e r a c t i o n s…" at bounding box center [560, 132] width 541 height 90
